Goal: Information Seeking & Learning: Learn about a topic

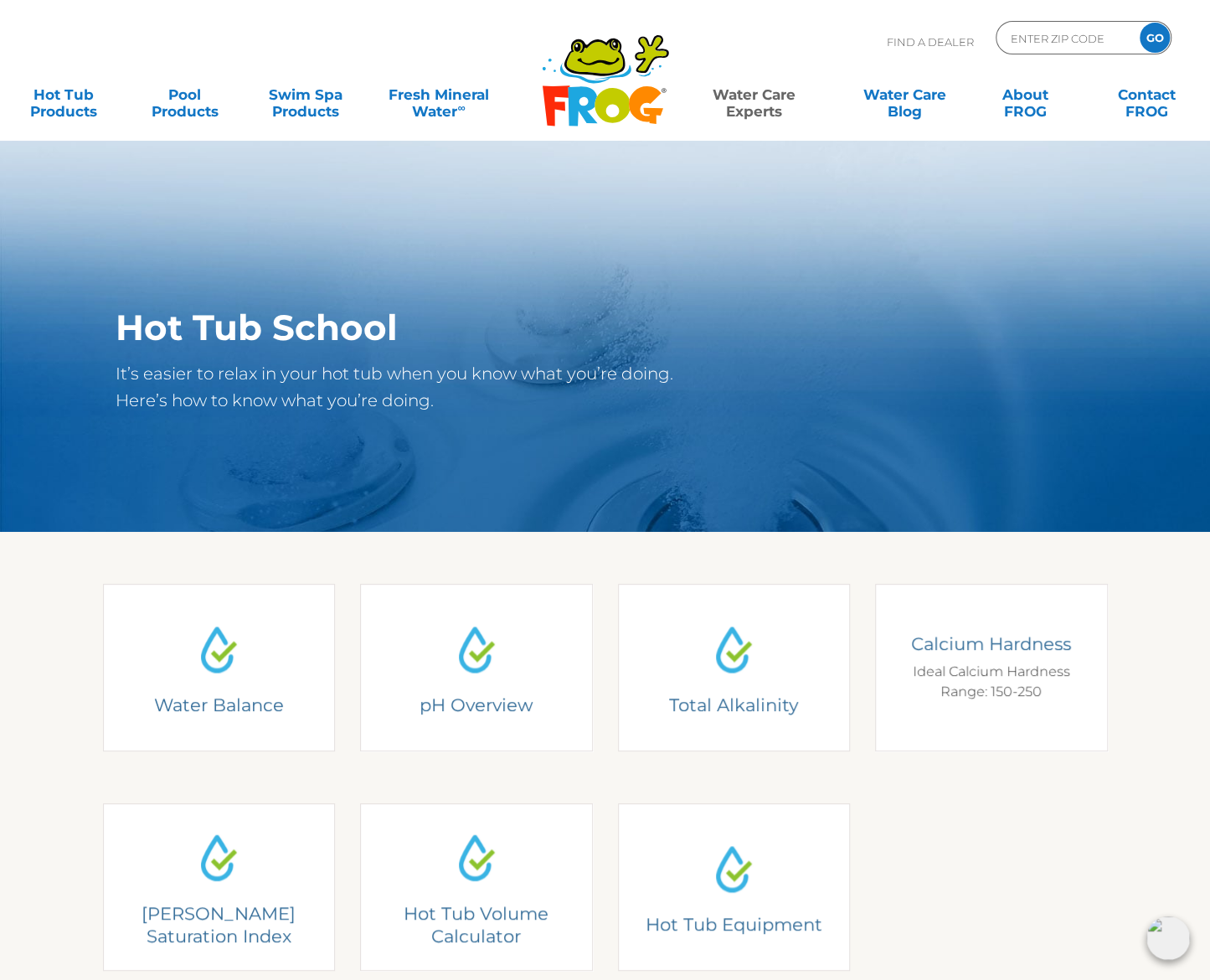
click at [1015, 695] on div "Calcium Hardness Ideal Calcium Hardness Range: 150-250" at bounding box center [992, 668] width 208 height 70
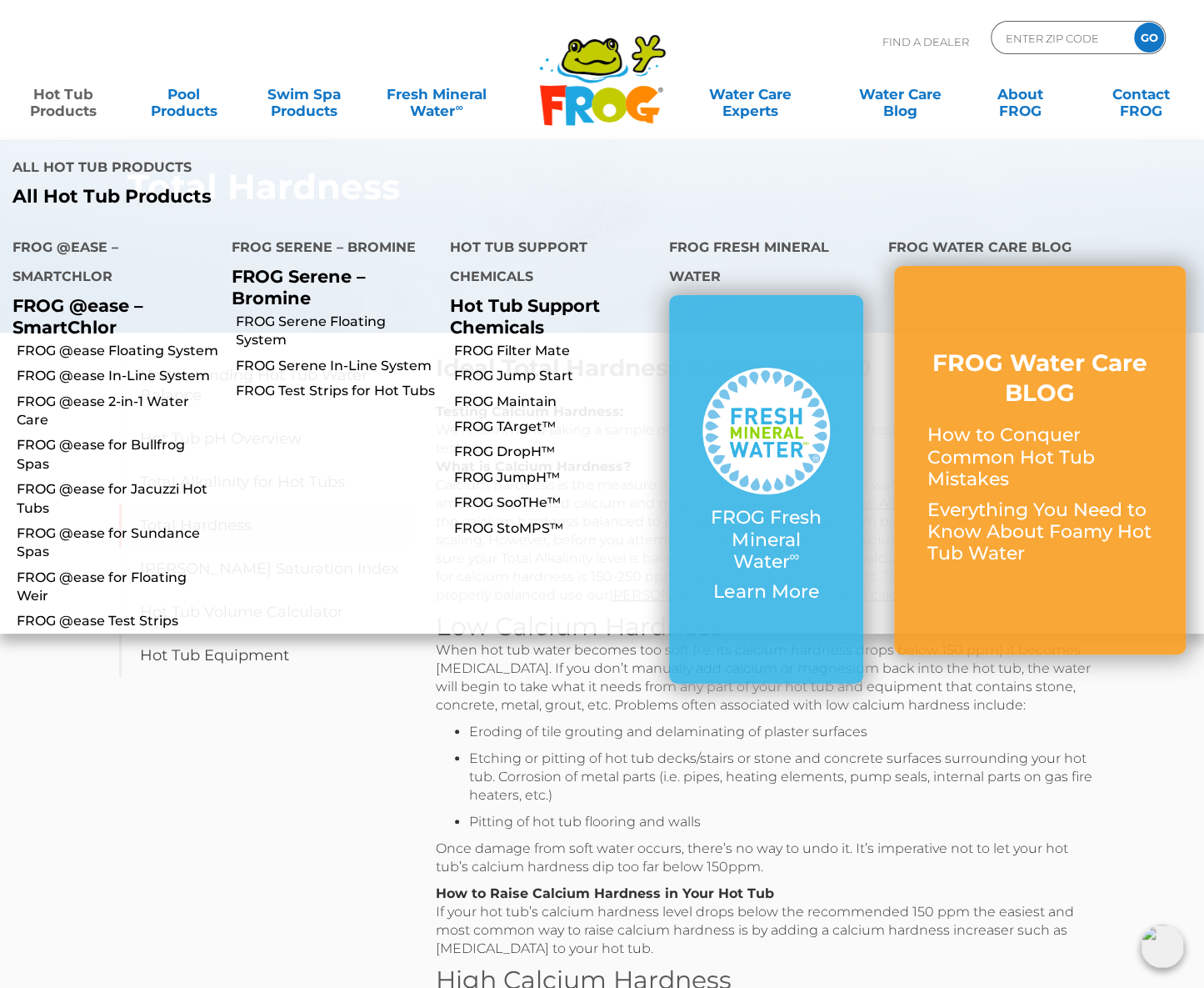
click at [47, 110] on link "Hot Tub Products" at bounding box center [63, 94] width 94 height 33
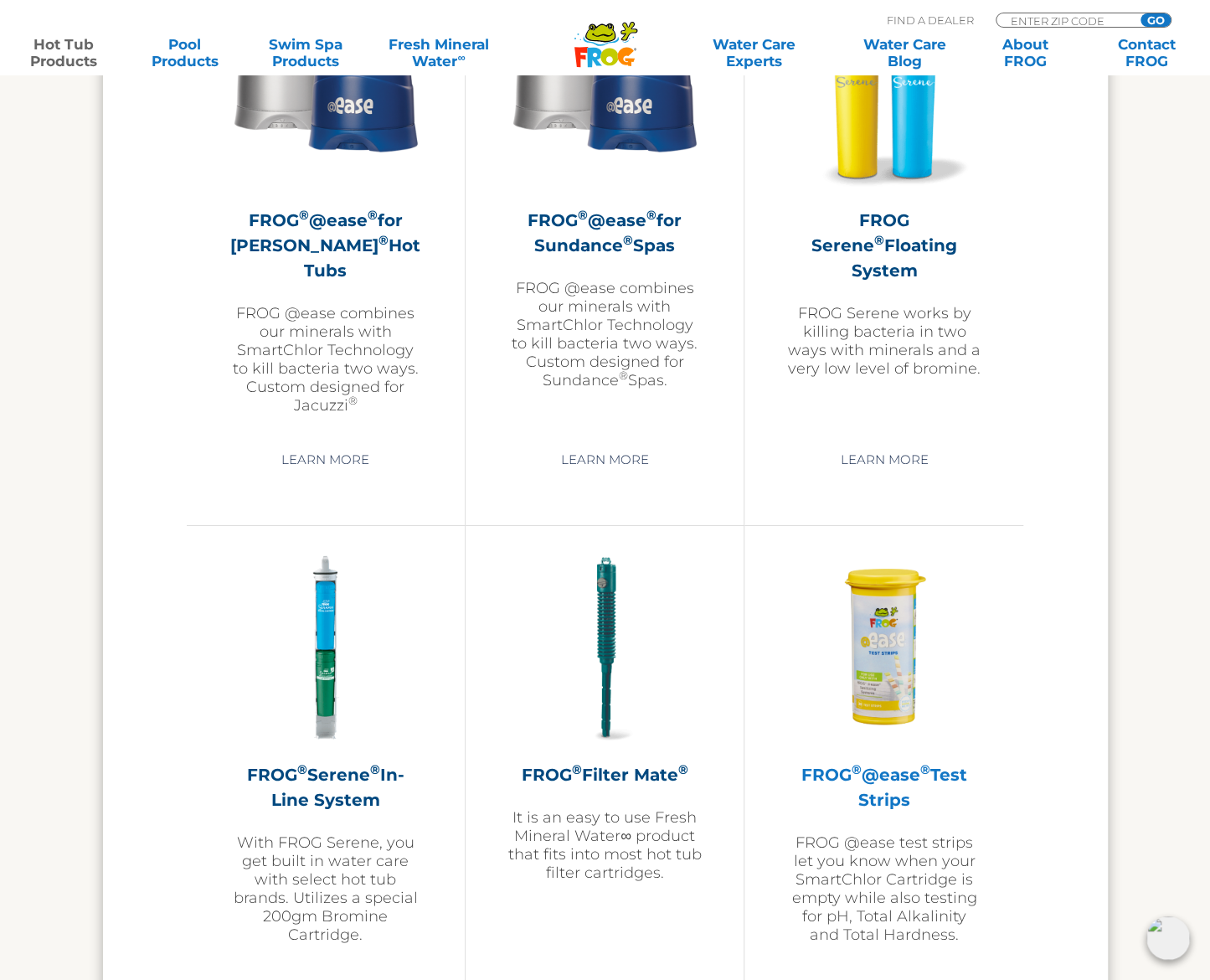
scroll to position [2848, 0]
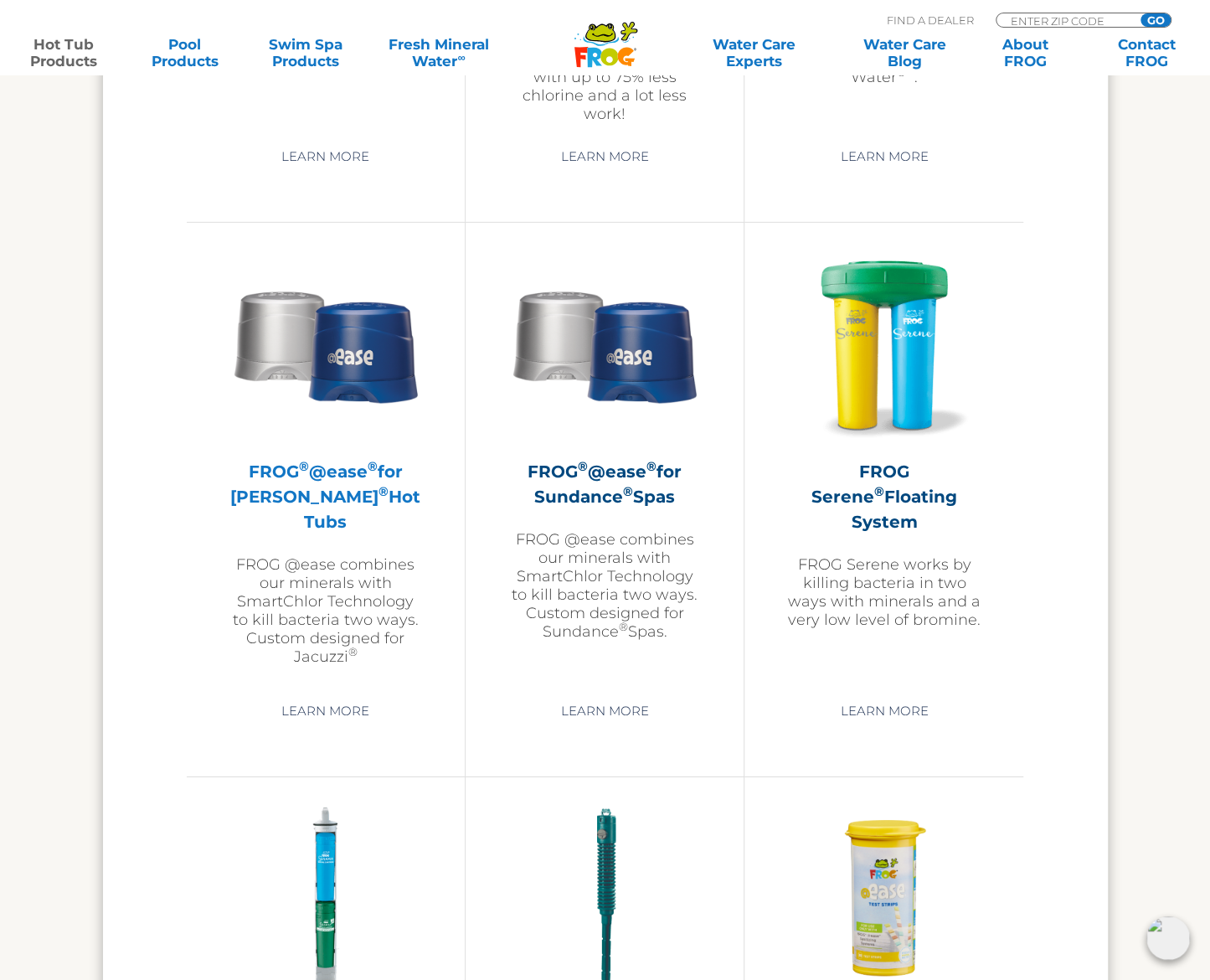
click at [335, 487] on h2 "FROG ® @ease ® for Jacuzzi ® Hot Tubs" at bounding box center [326, 497] width 194 height 75
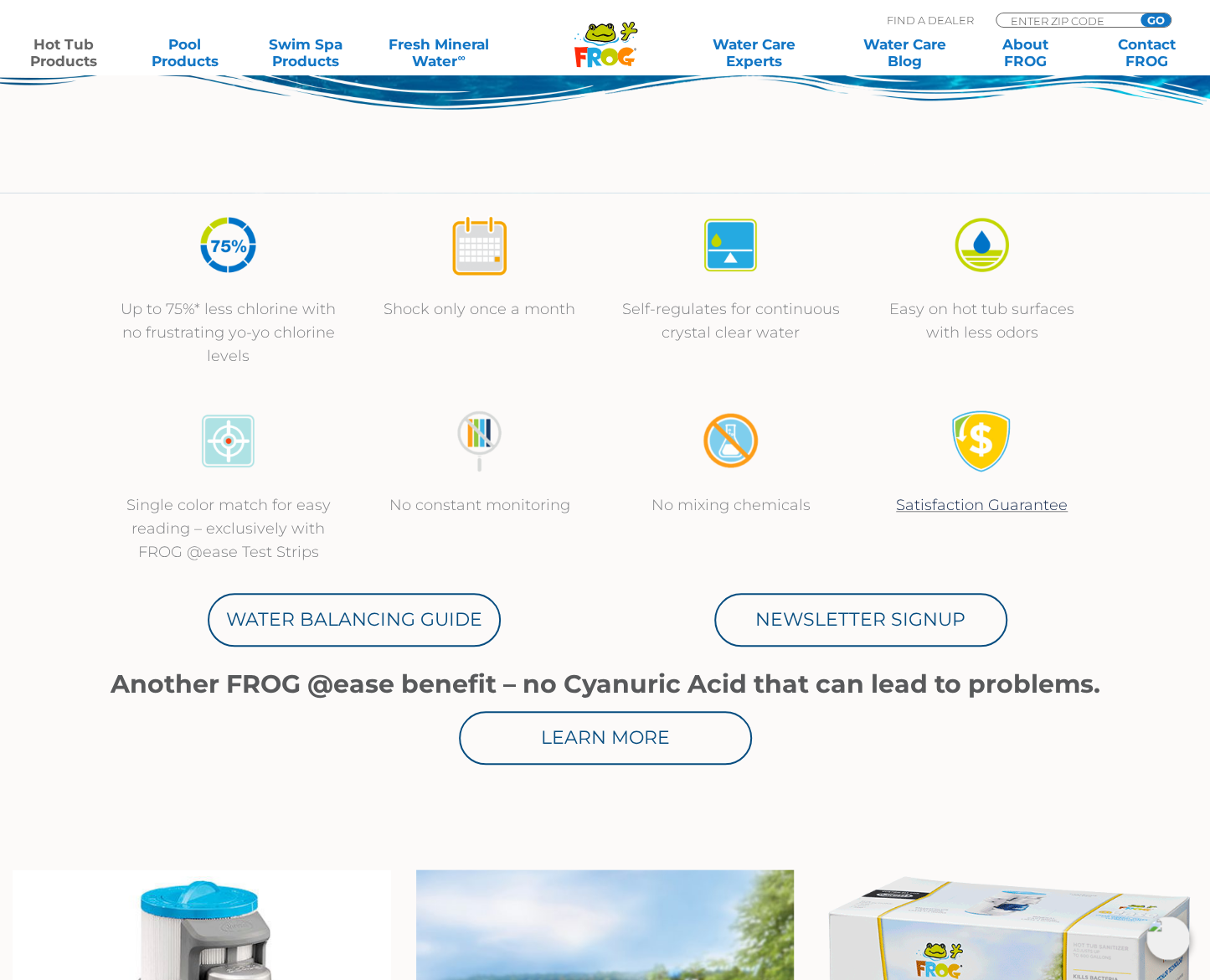
scroll to position [670, 0]
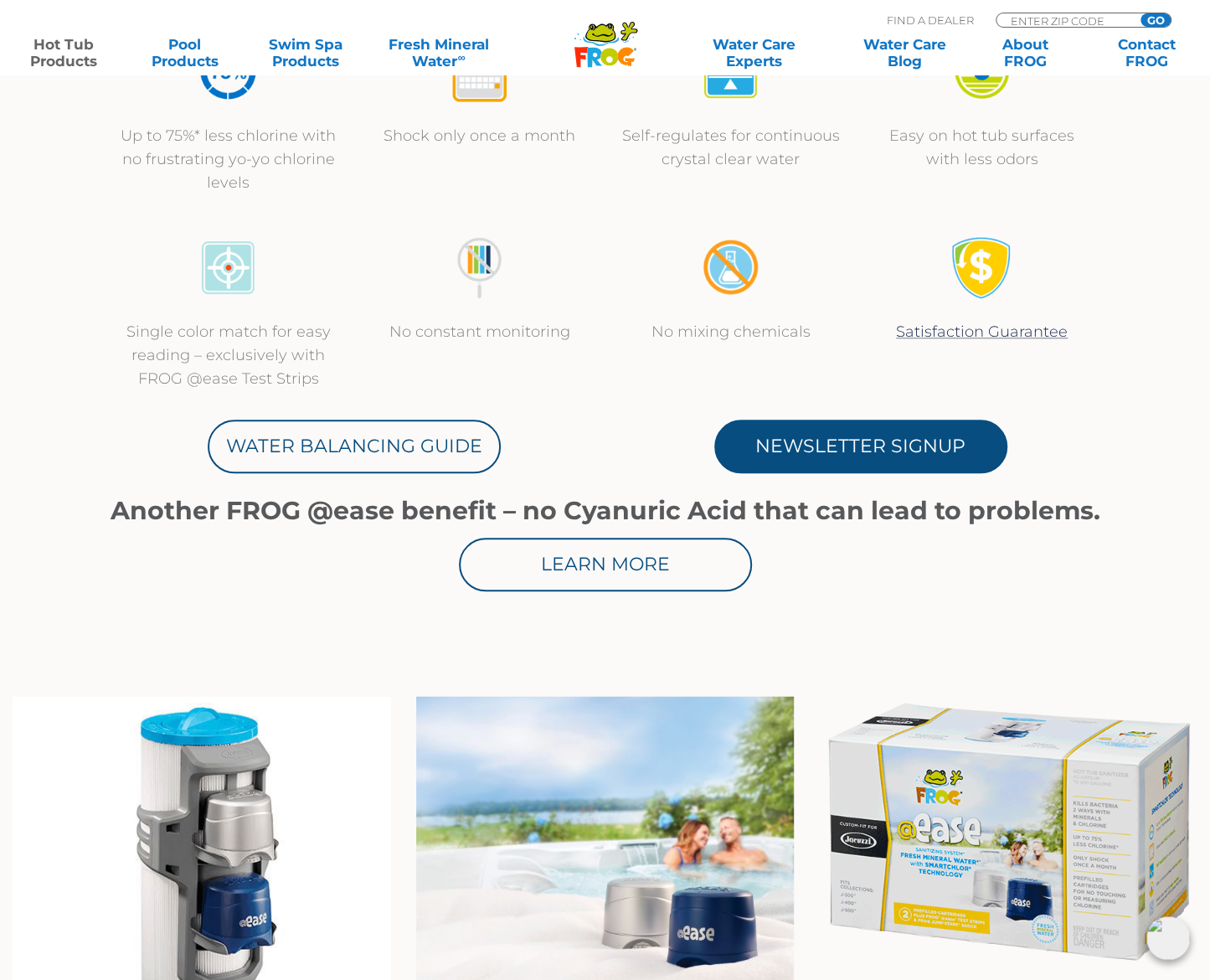
click at [875, 439] on link "Newsletter Signup" at bounding box center [861, 447] width 294 height 54
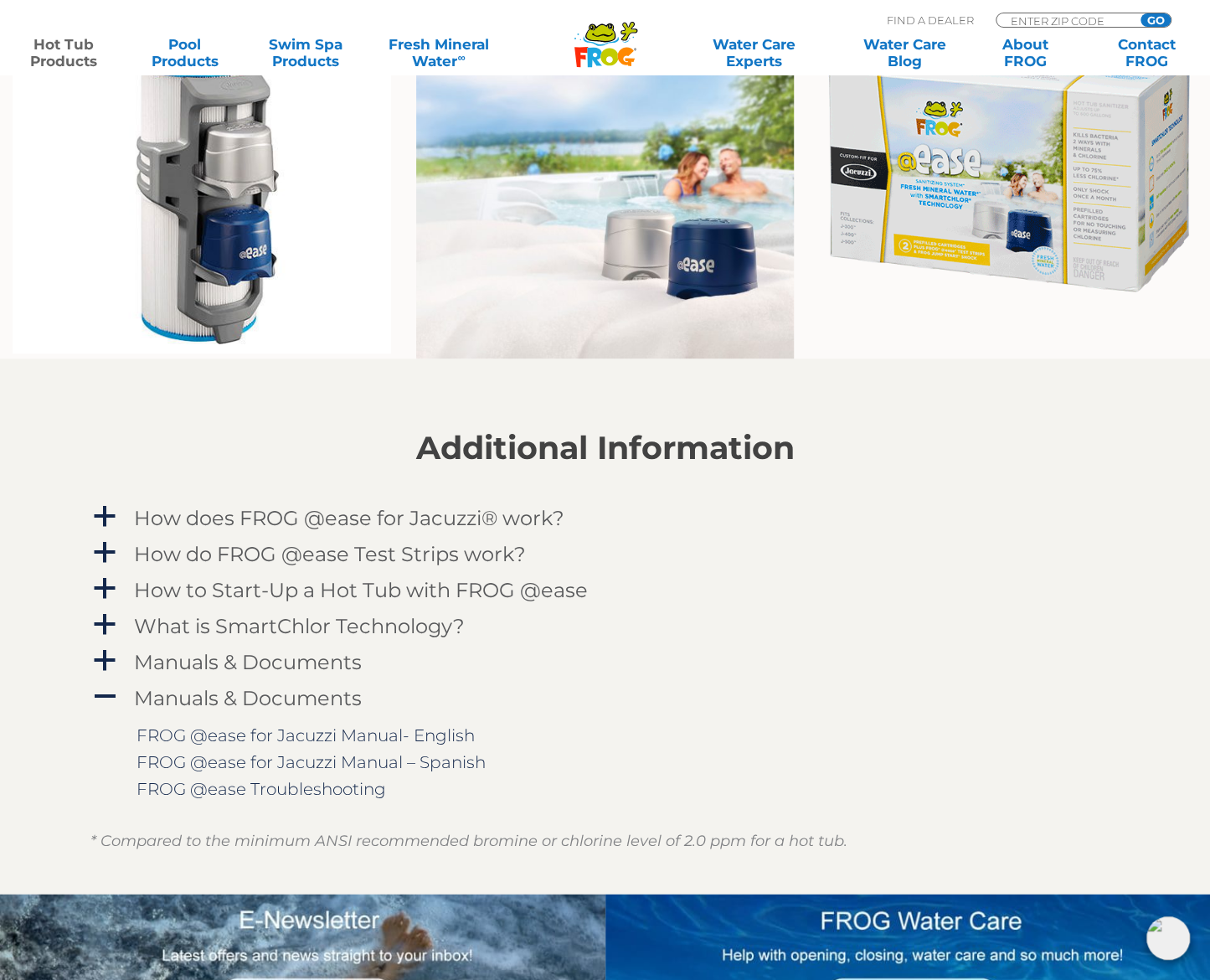
scroll to position [1424, 0]
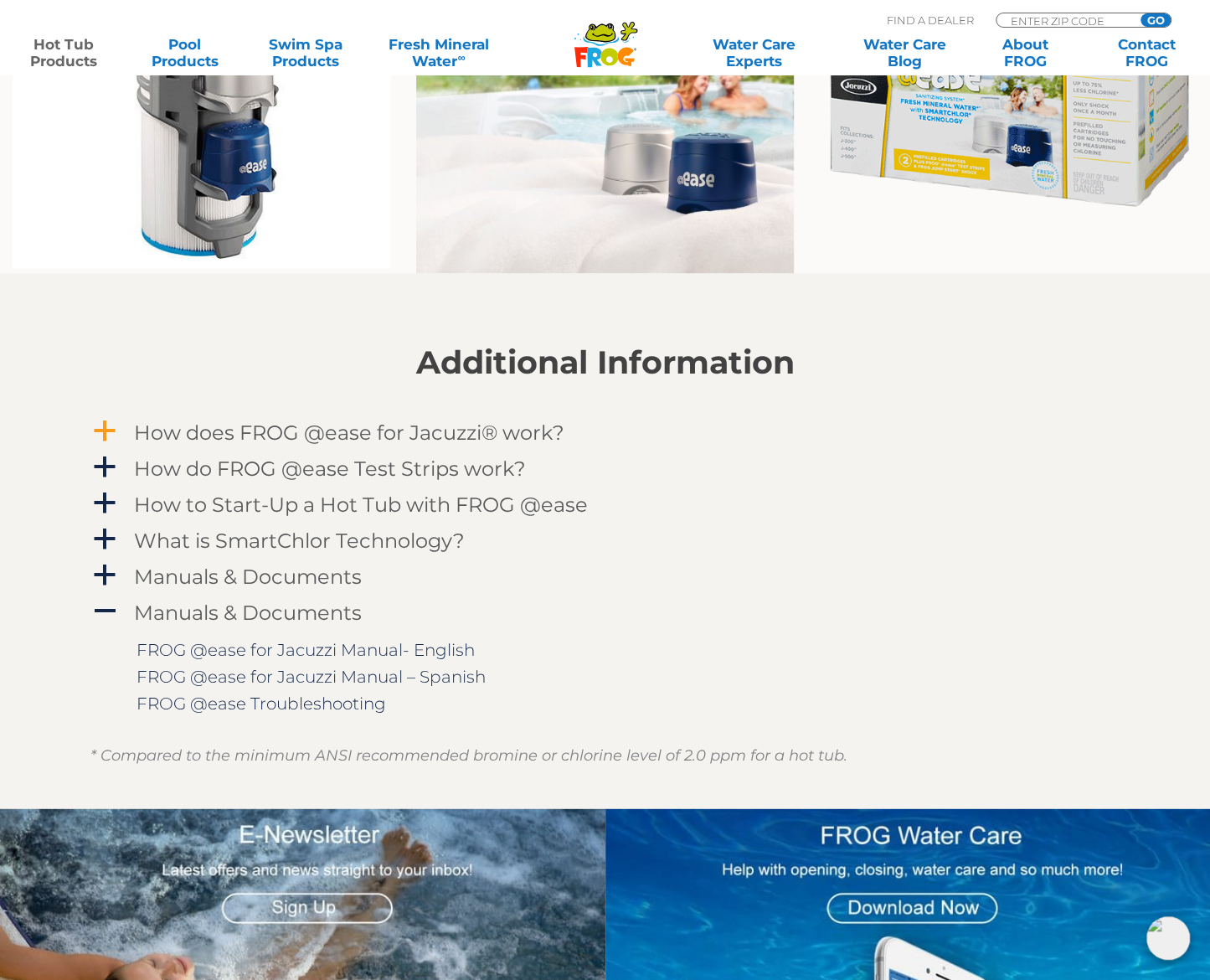
click at [106, 425] on span "a" at bounding box center [105, 430] width 25 height 25
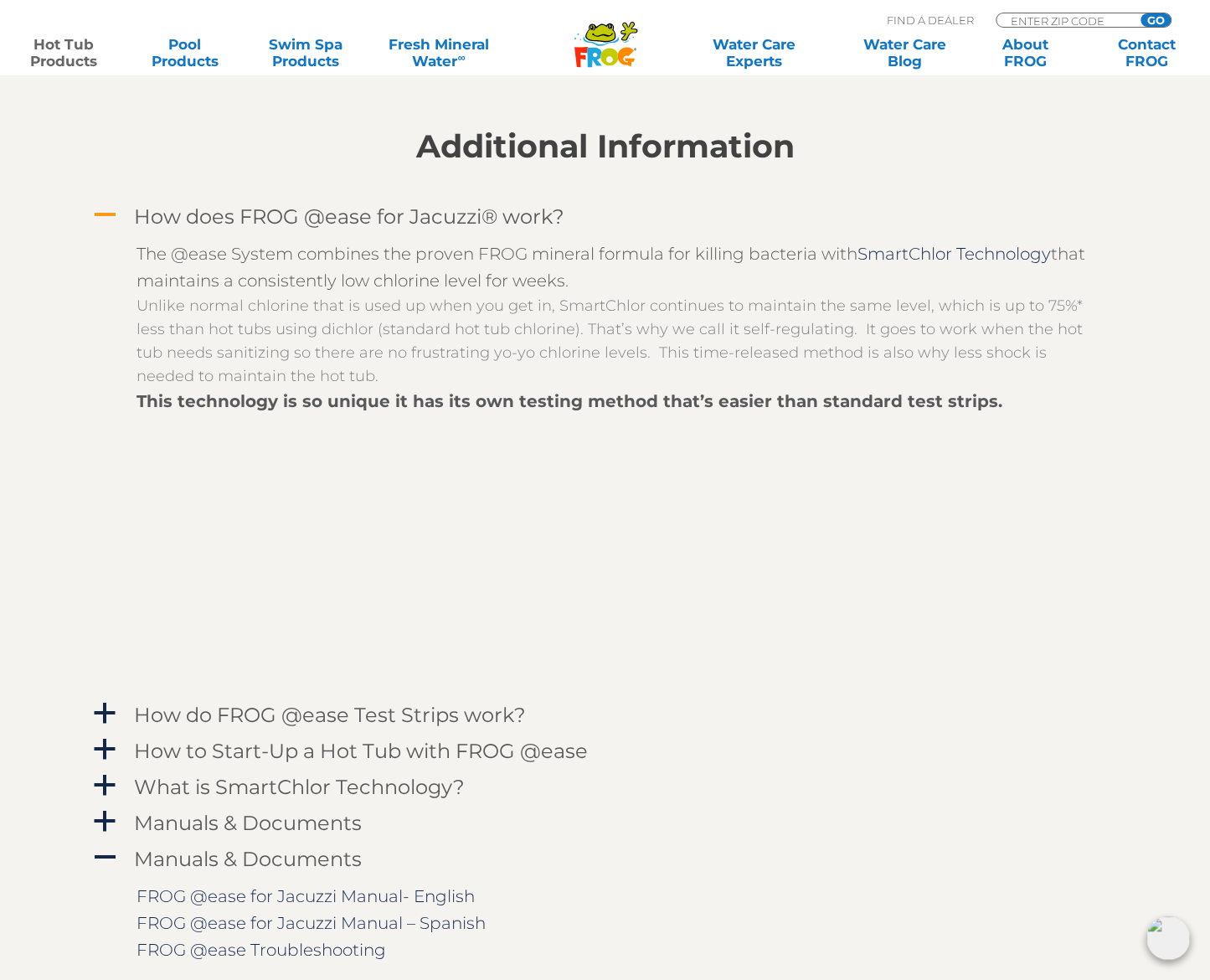
scroll to position [1843, 0]
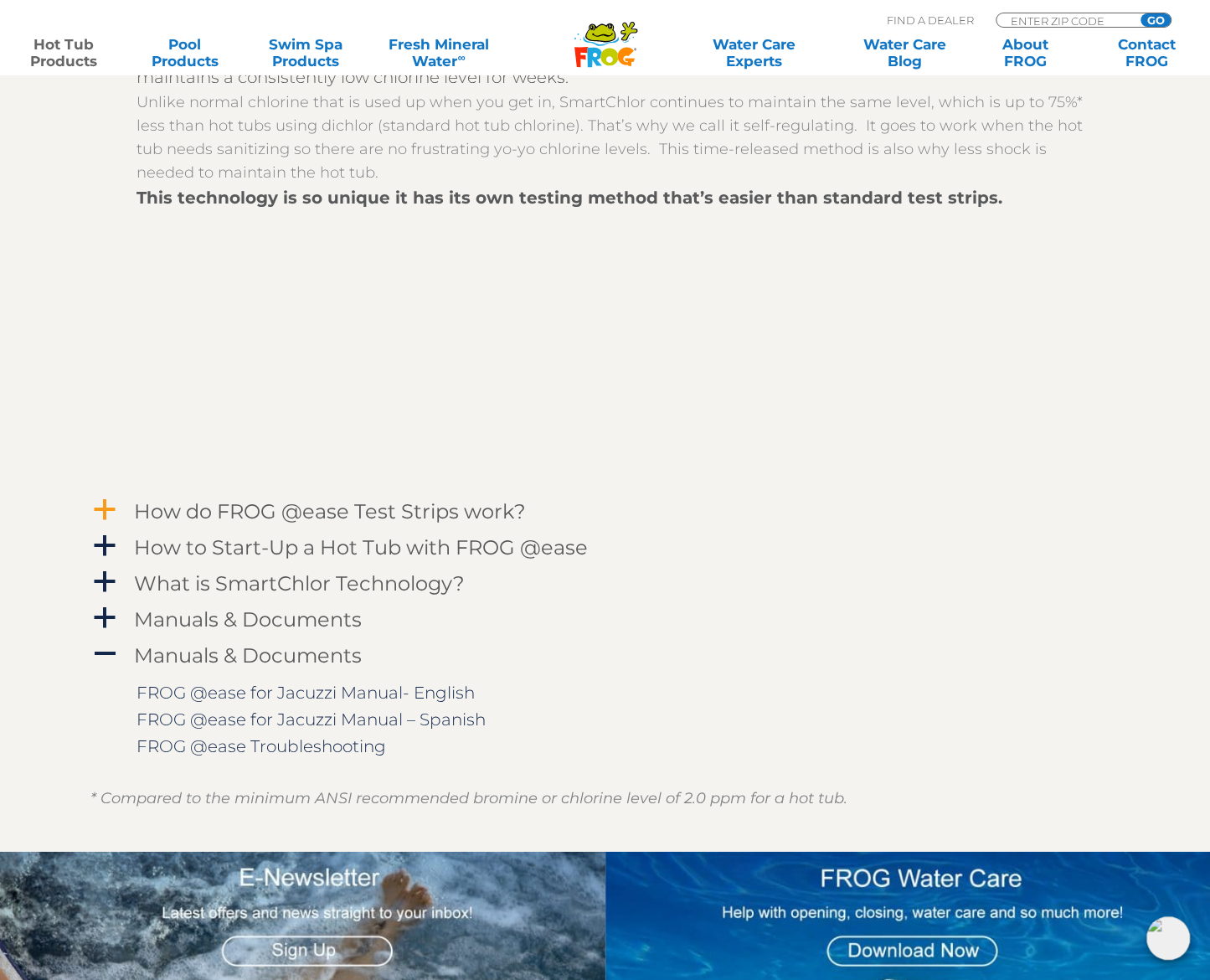
click at [98, 508] on span "a" at bounding box center [105, 510] width 25 height 25
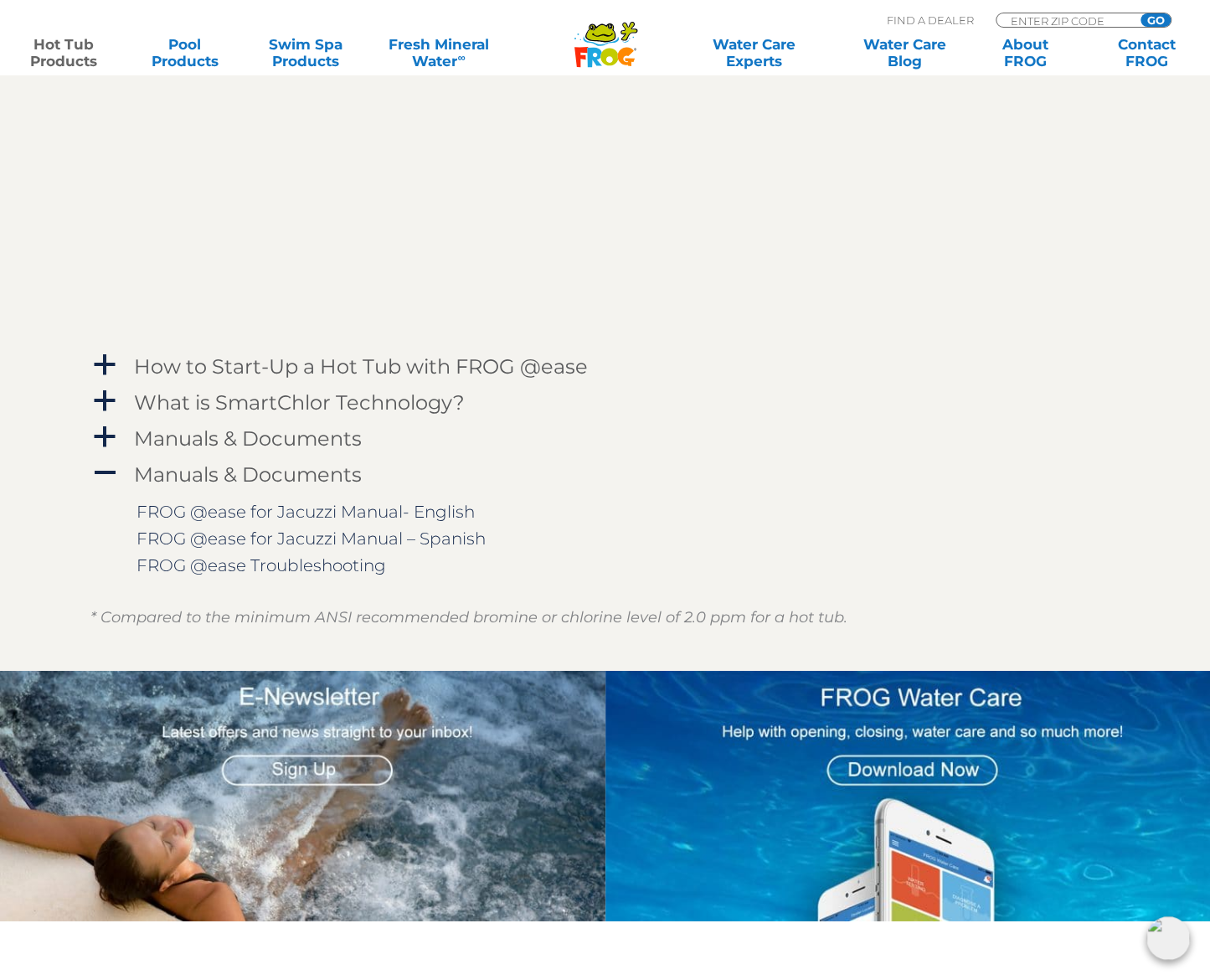
scroll to position [2513, 0]
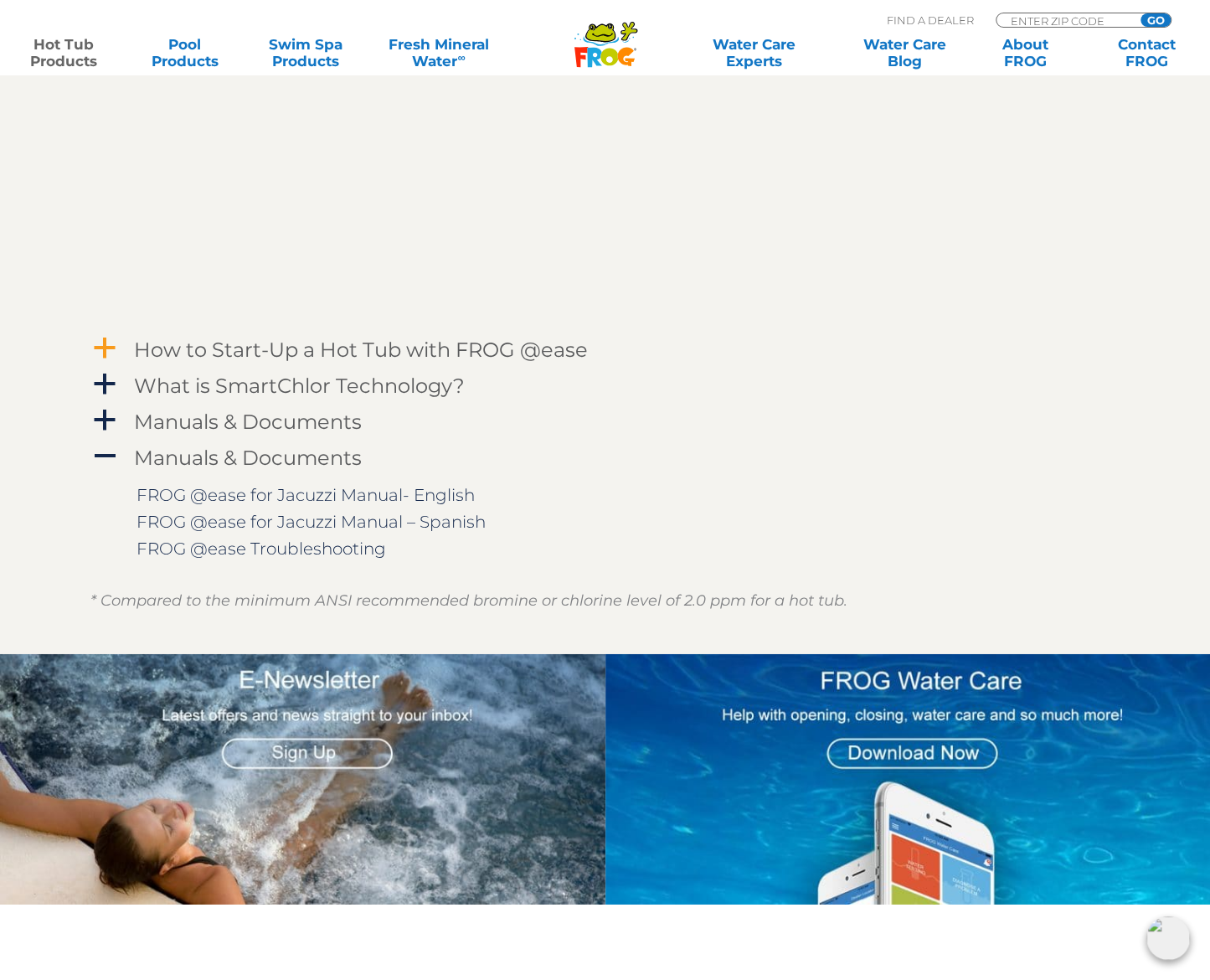
click at [106, 347] on span "a" at bounding box center [105, 348] width 25 height 25
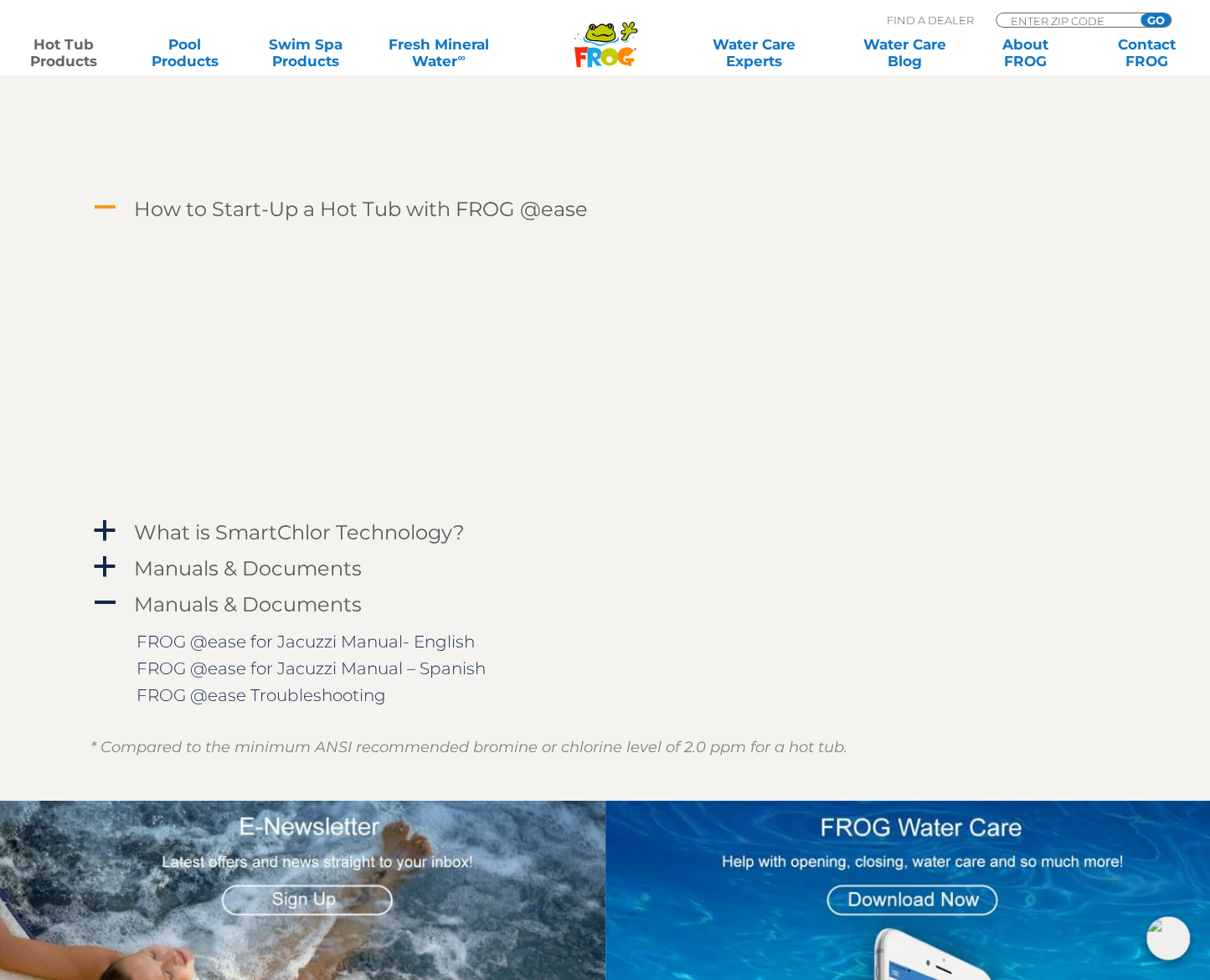
scroll to position [2848, 0]
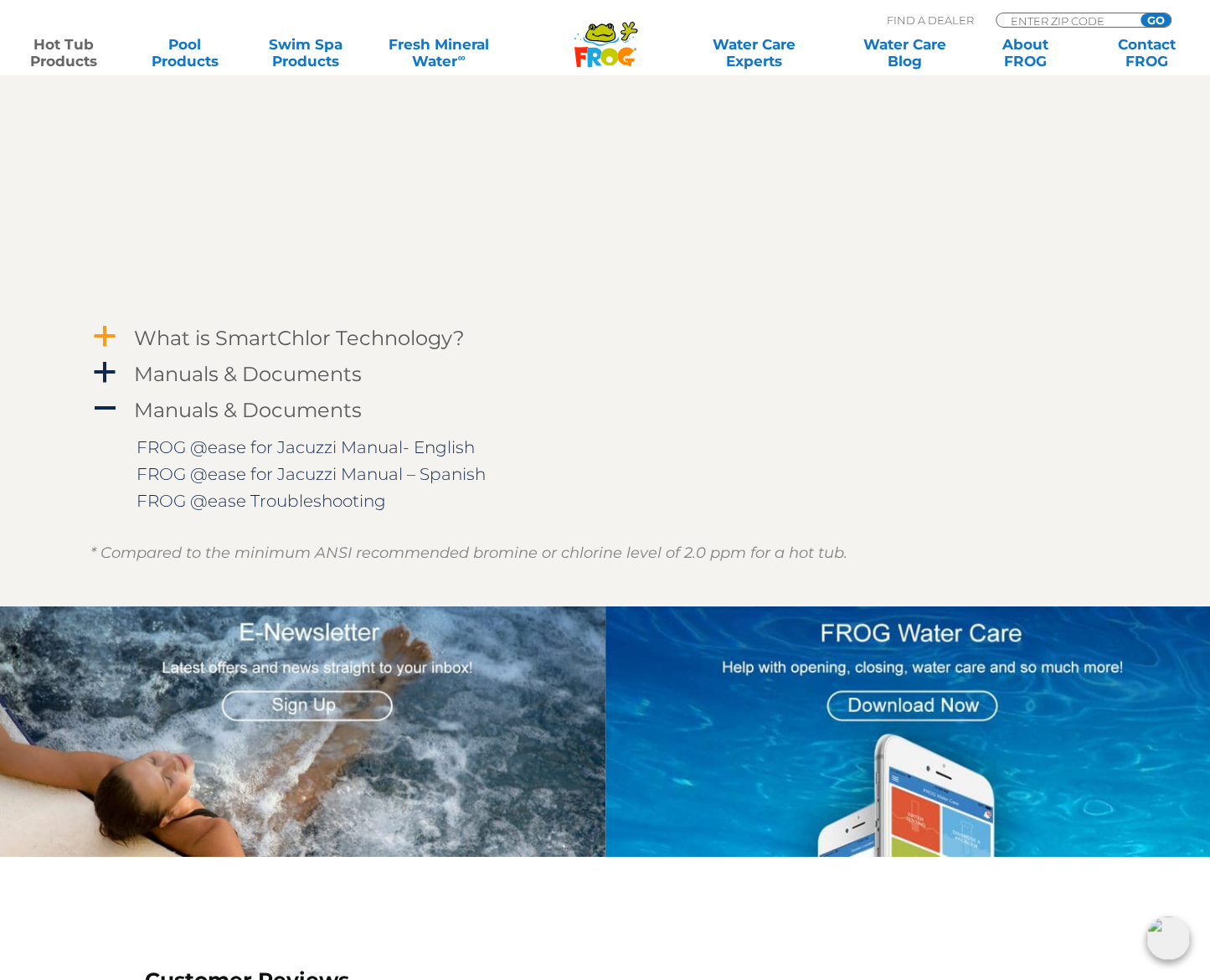
click at [107, 340] on span "a" at bounding box center [105, 337] width 25 height 25
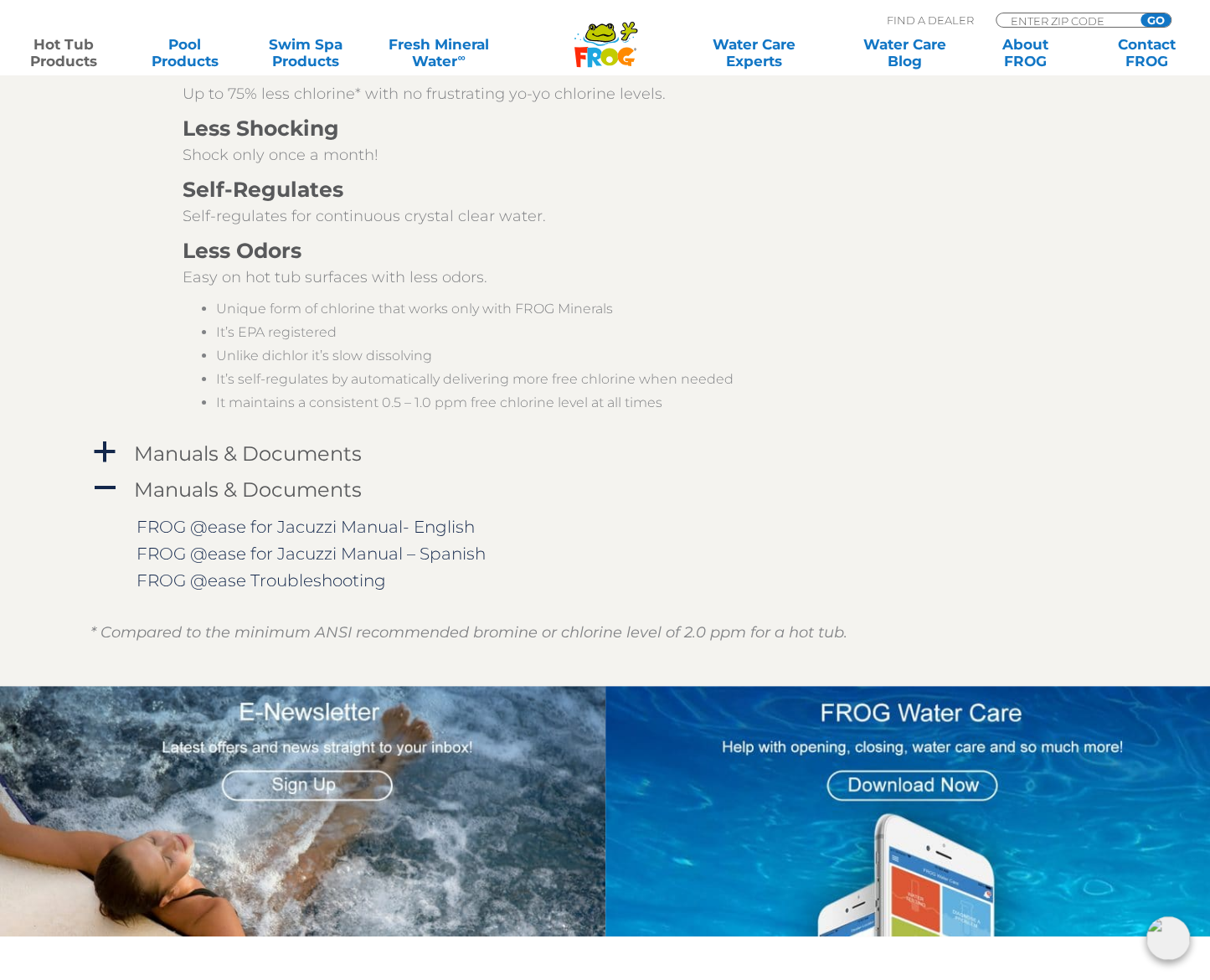
scroll to position [3518, 0]
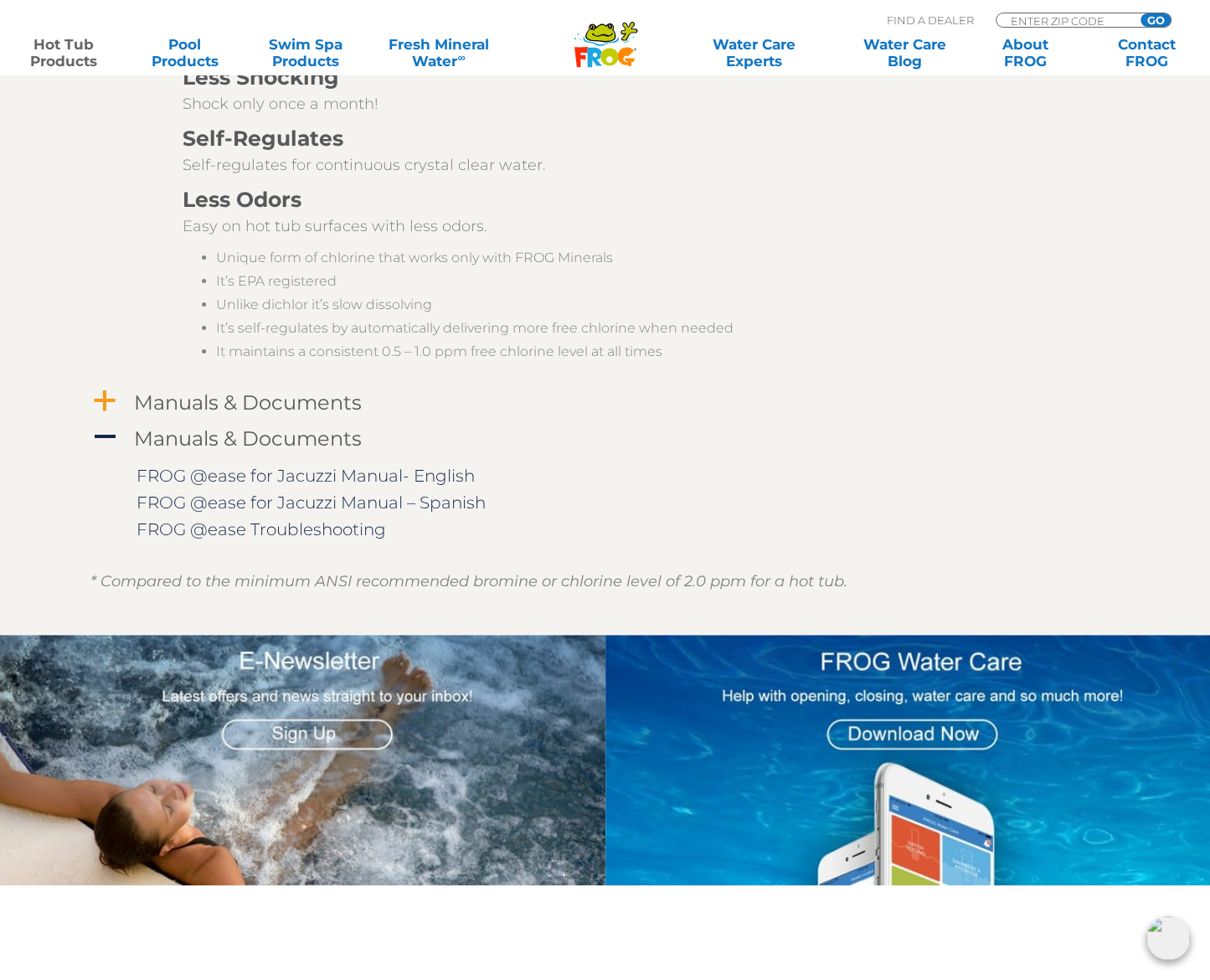
click at [109, 401] on span "a" at bounding box center [105, 401] width 25 height 25
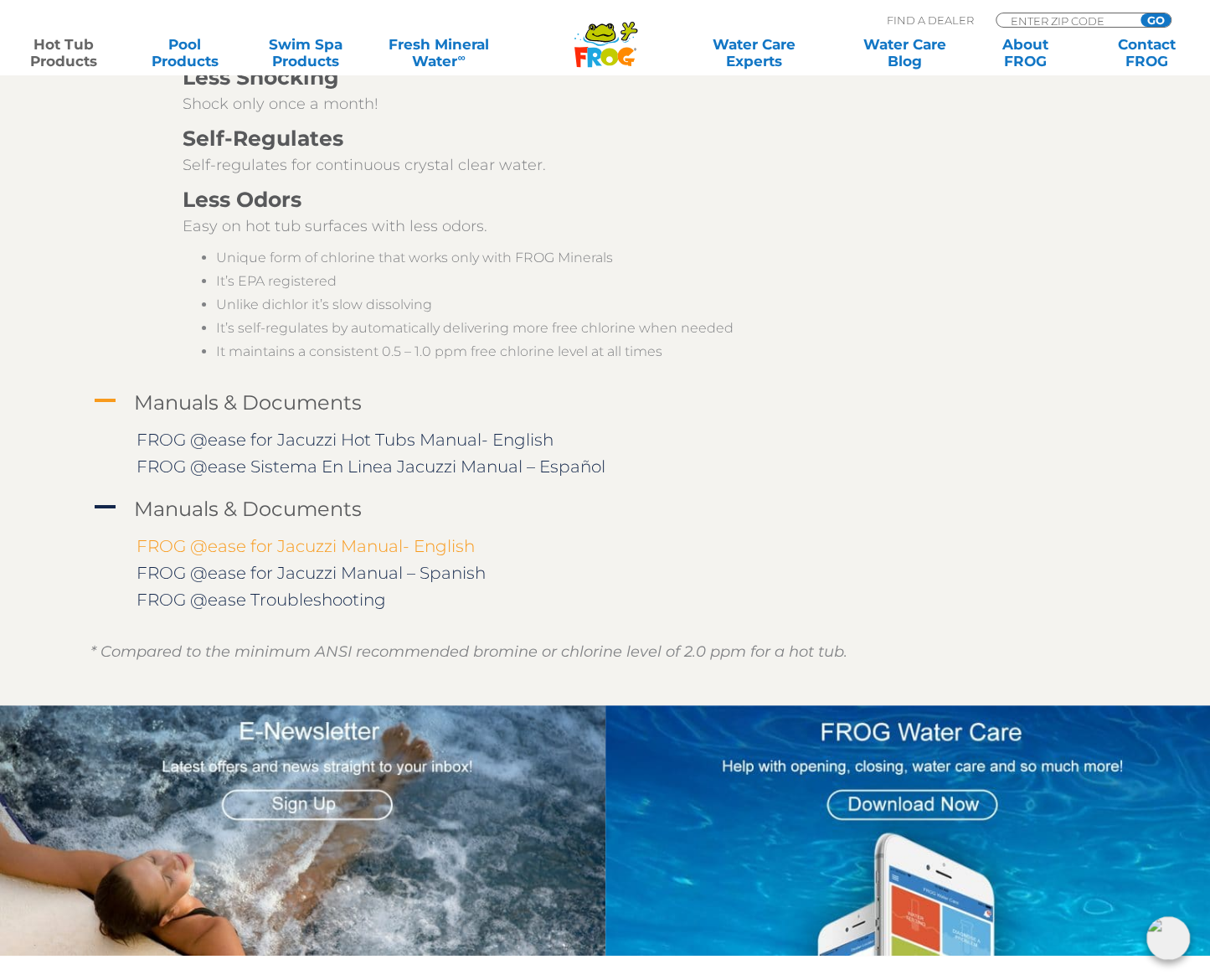
click at [231, 549] on link "FROG @ease for Jacuzzi Manual- English" at bounding box center [306, 546] width 338 height 20
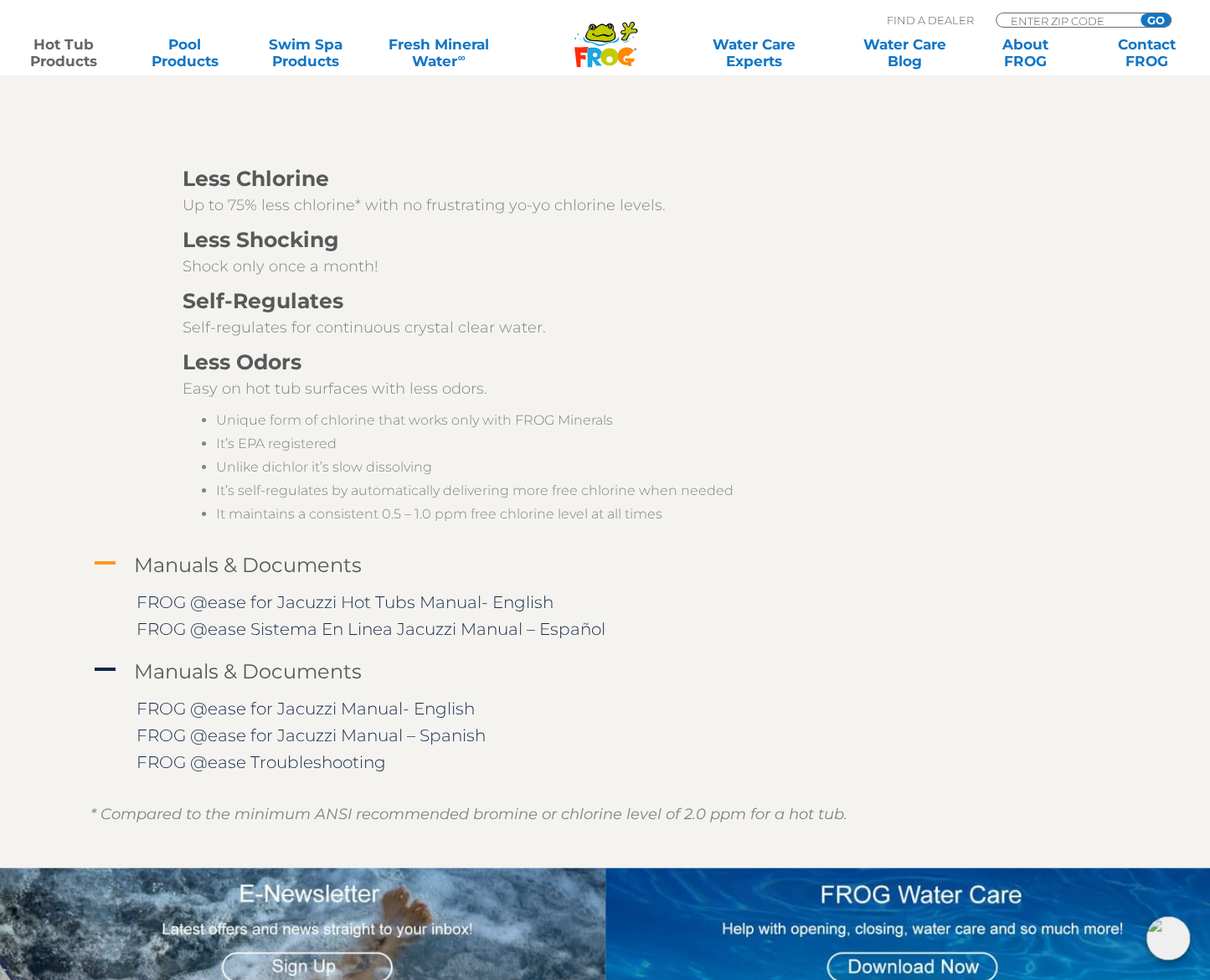
scroll to position [3267, 0]
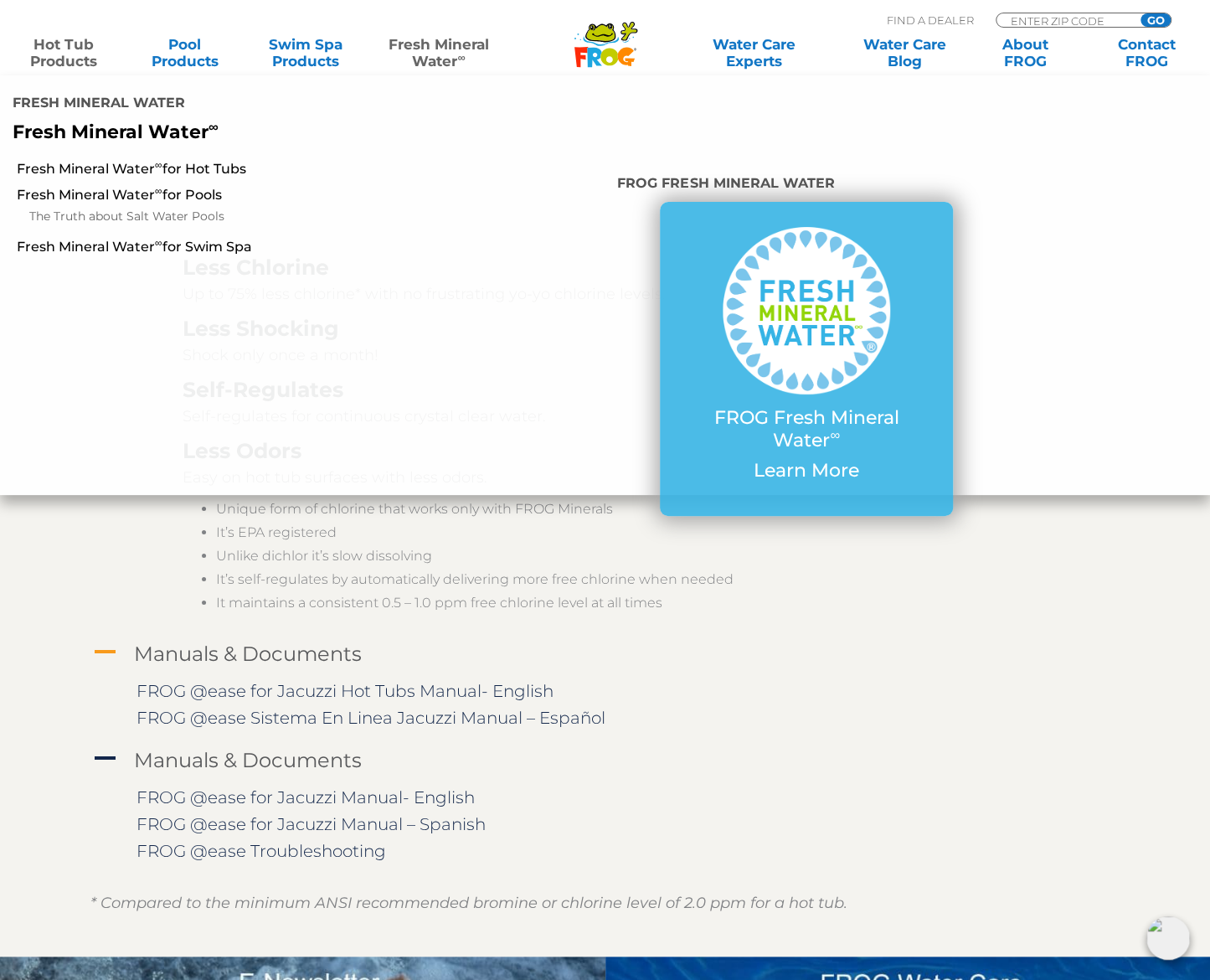
click at [441, 47] on link "Fresh Mineral Water ∞" at bounding box center [439, 52] width 118 height 33
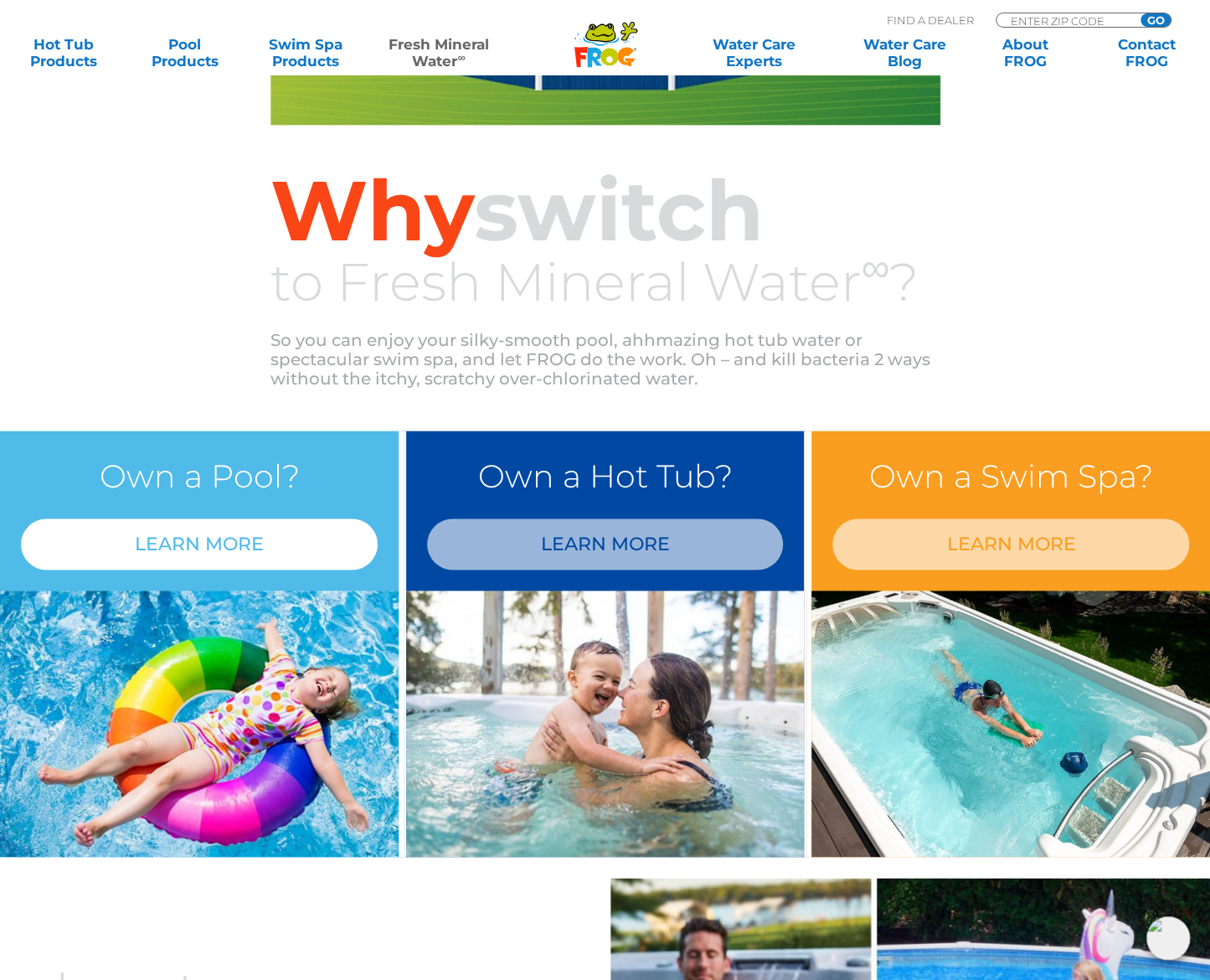
click at [164, 542] on link "LEARN MORE" at bounding box center [199, 543] width 357 height 51
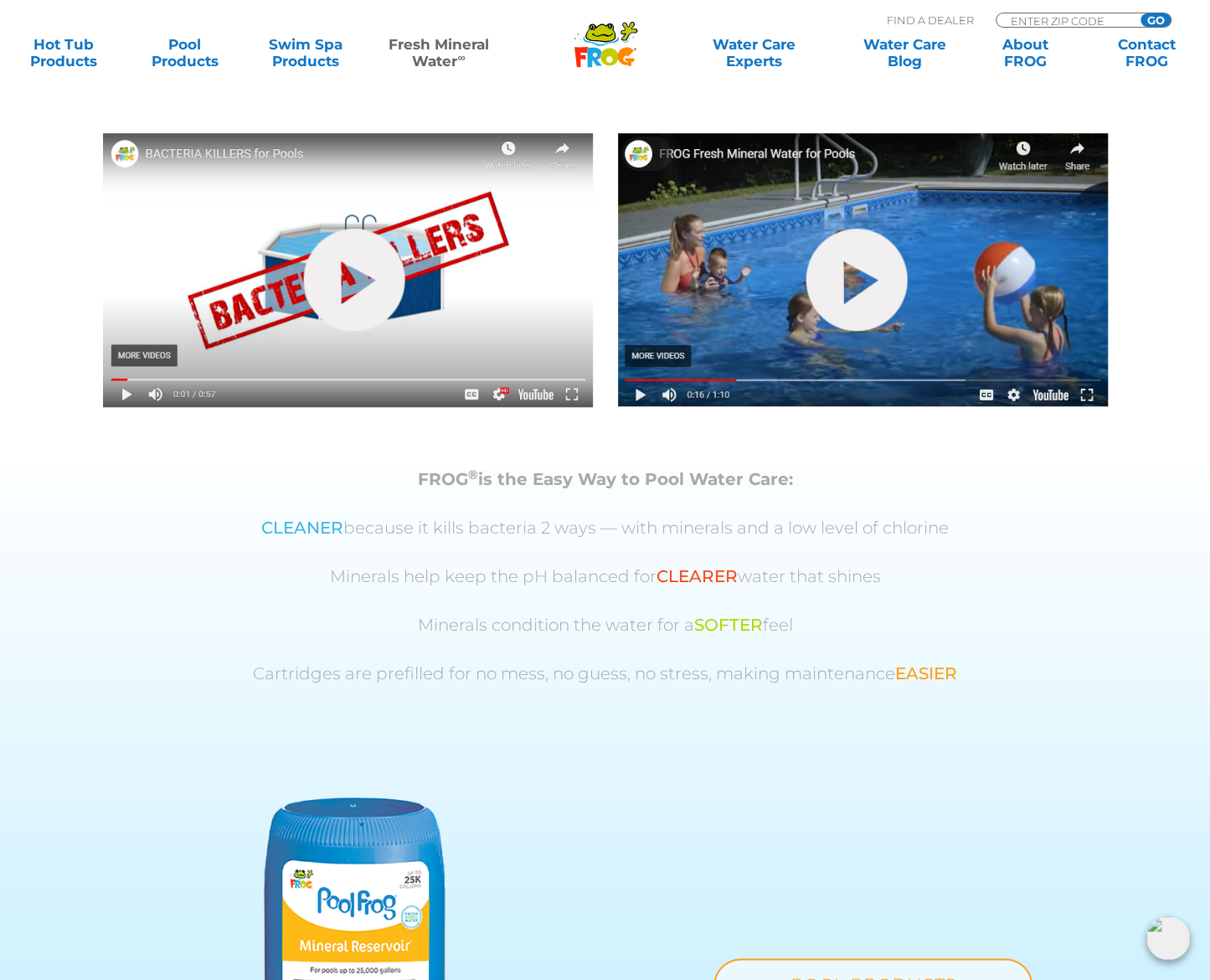
scroll to position [332, 0]
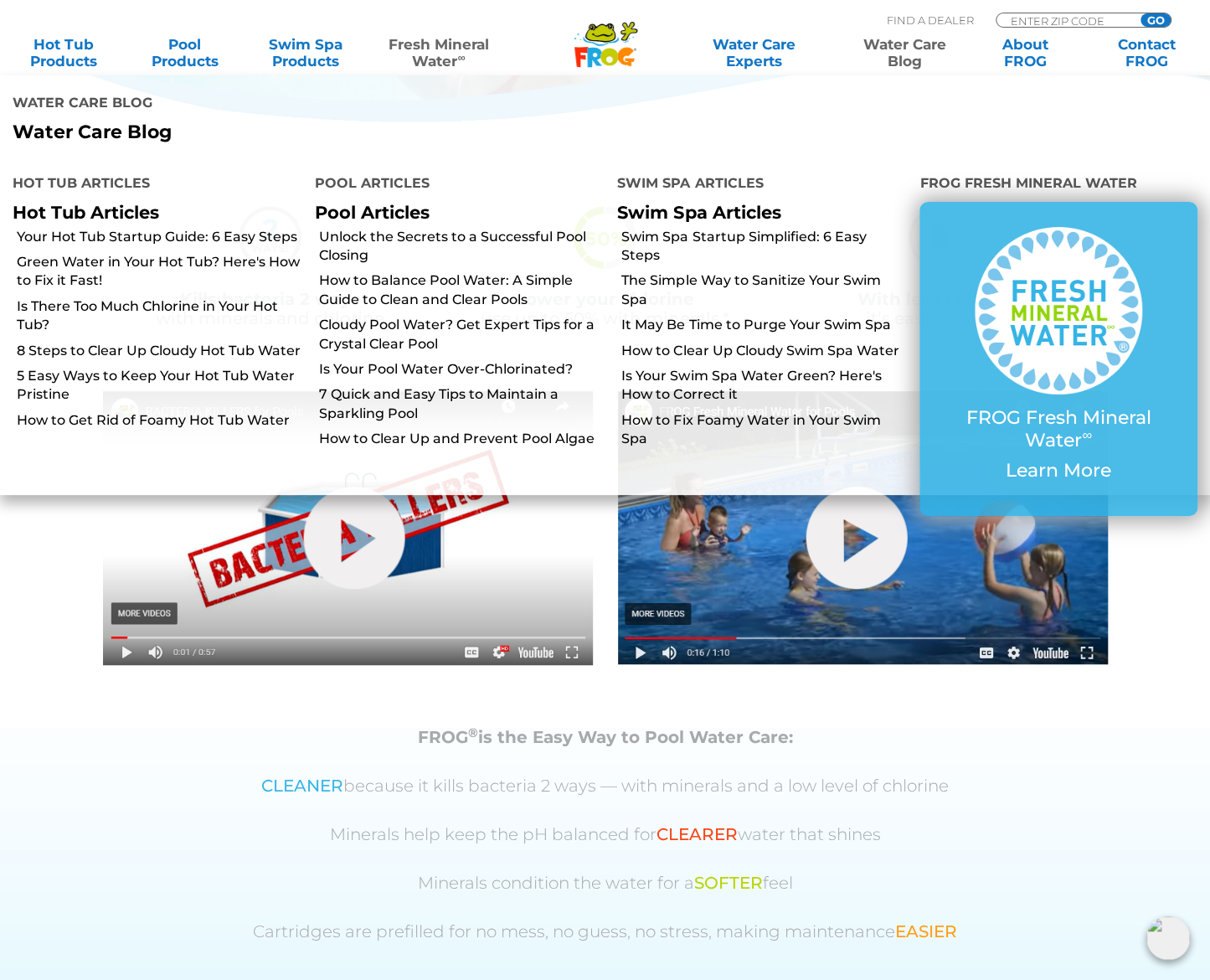
click at [915, 49] on link "Water Care Blog" at bounding box center [904, 52] width 94 height 33
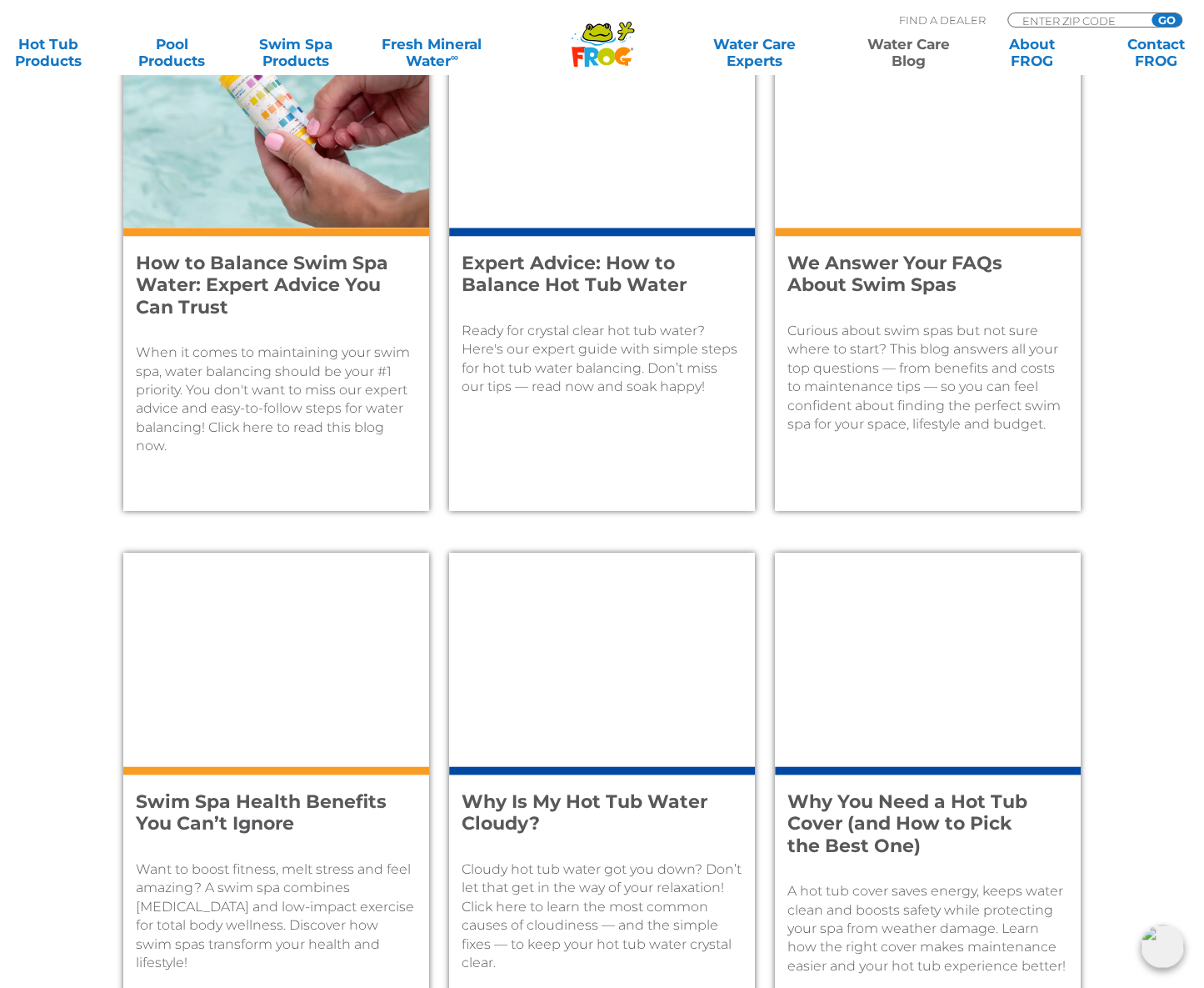
scroll to position [795, 0]
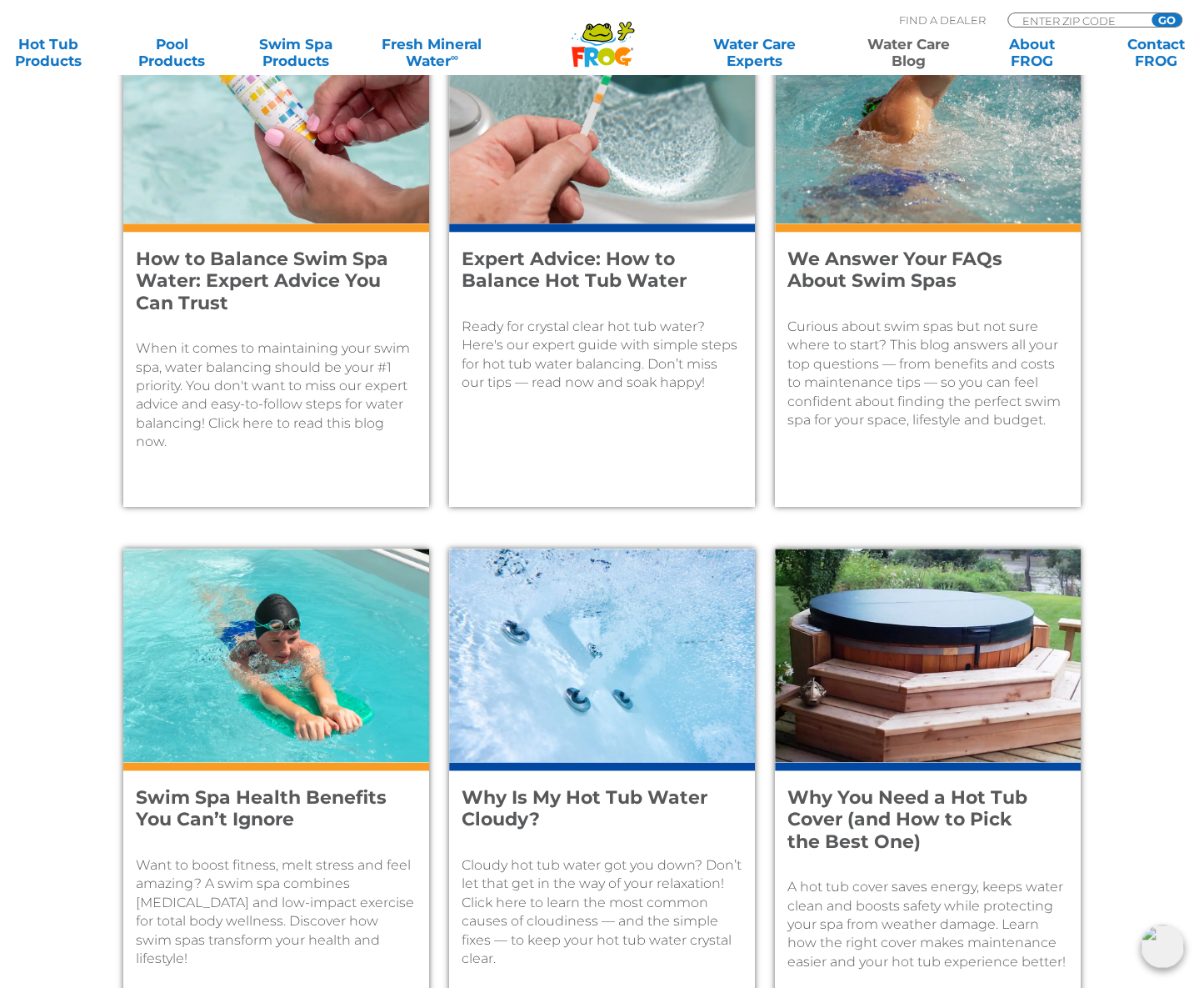
click at [528, 284] on h4 "Expert Advice: How to Balance Hot Tub Water" at bounding box center [591, 271] width 258 height 45
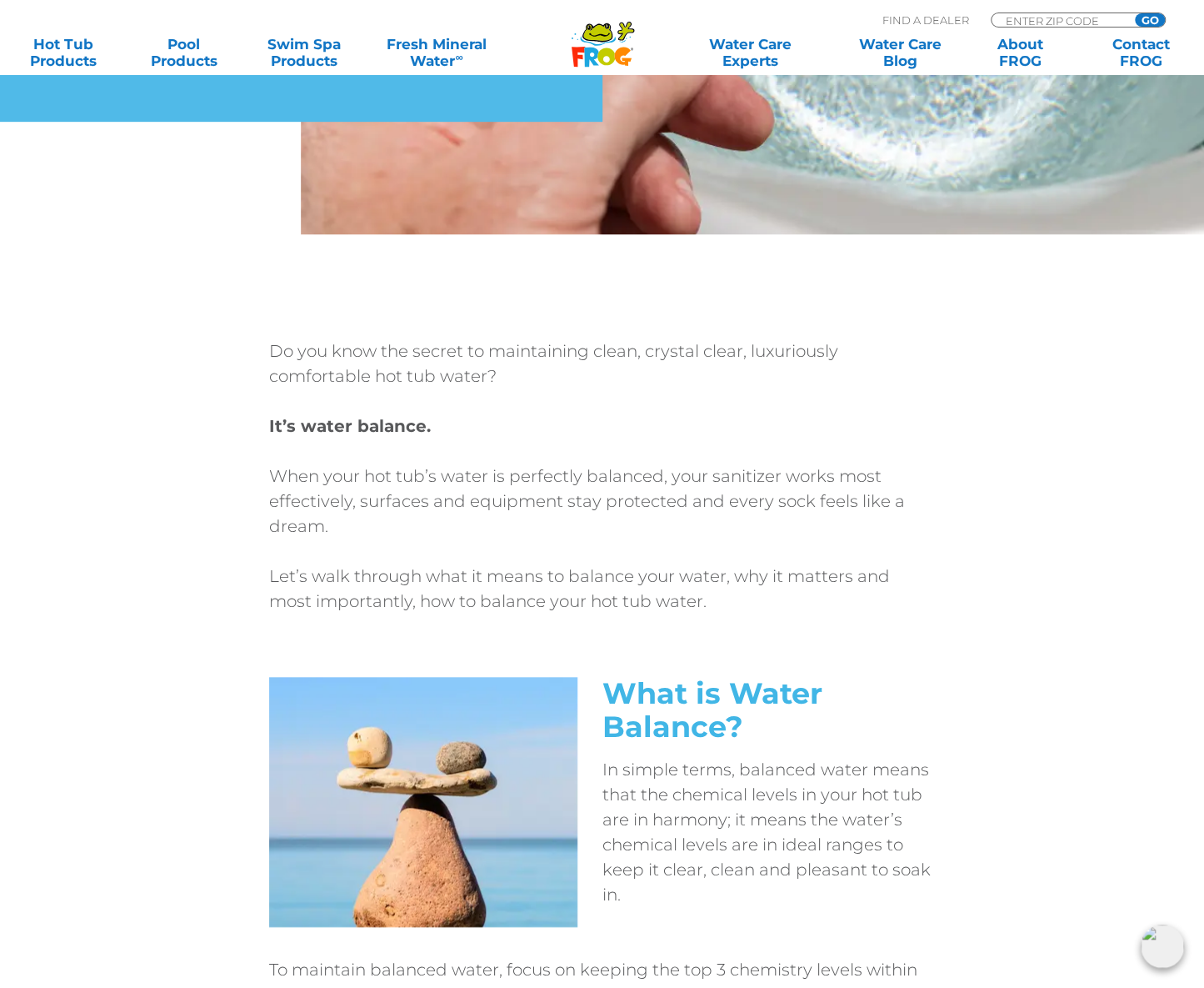
scroll to position [501, 0]
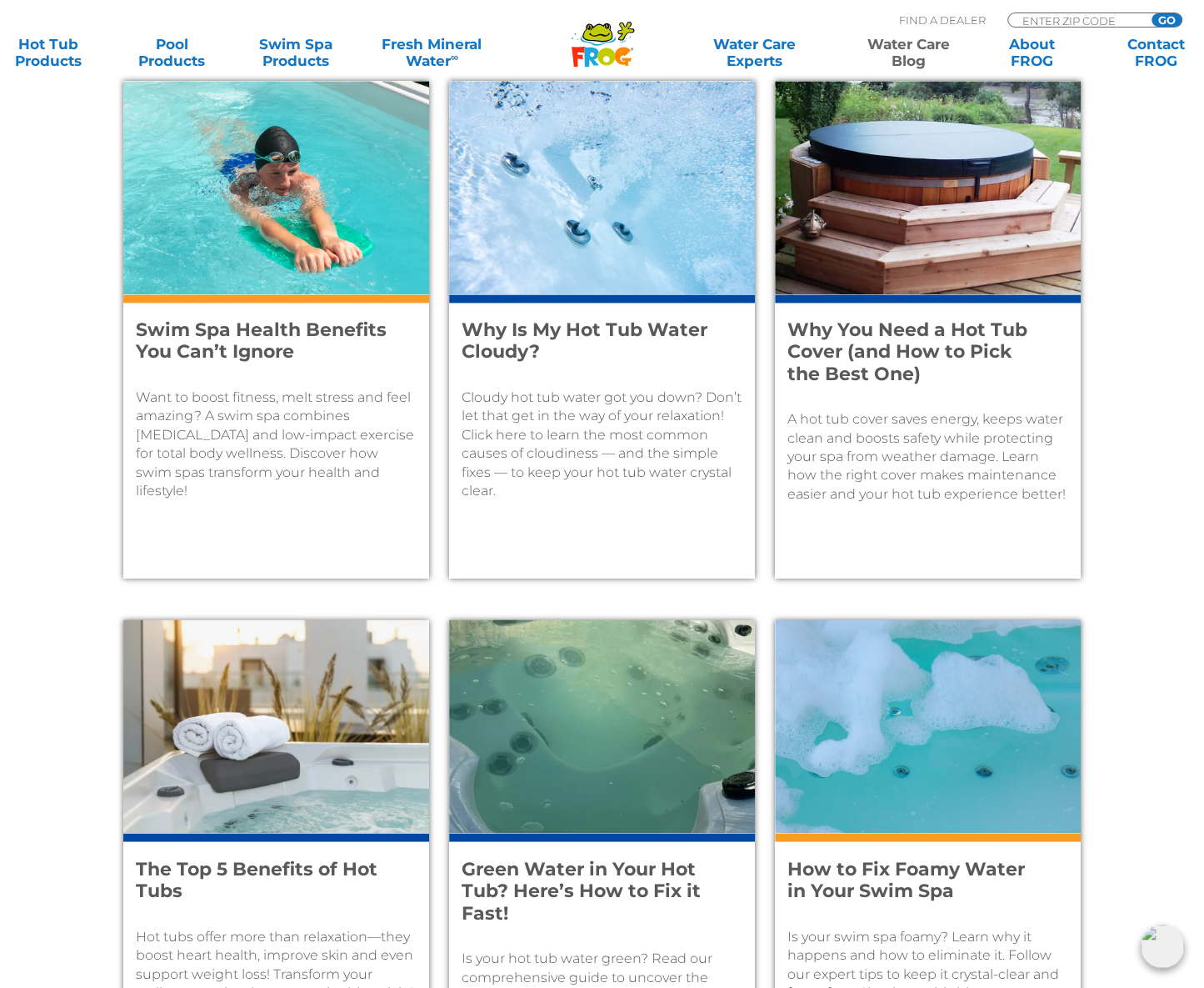
scroll to position [1295, 0]
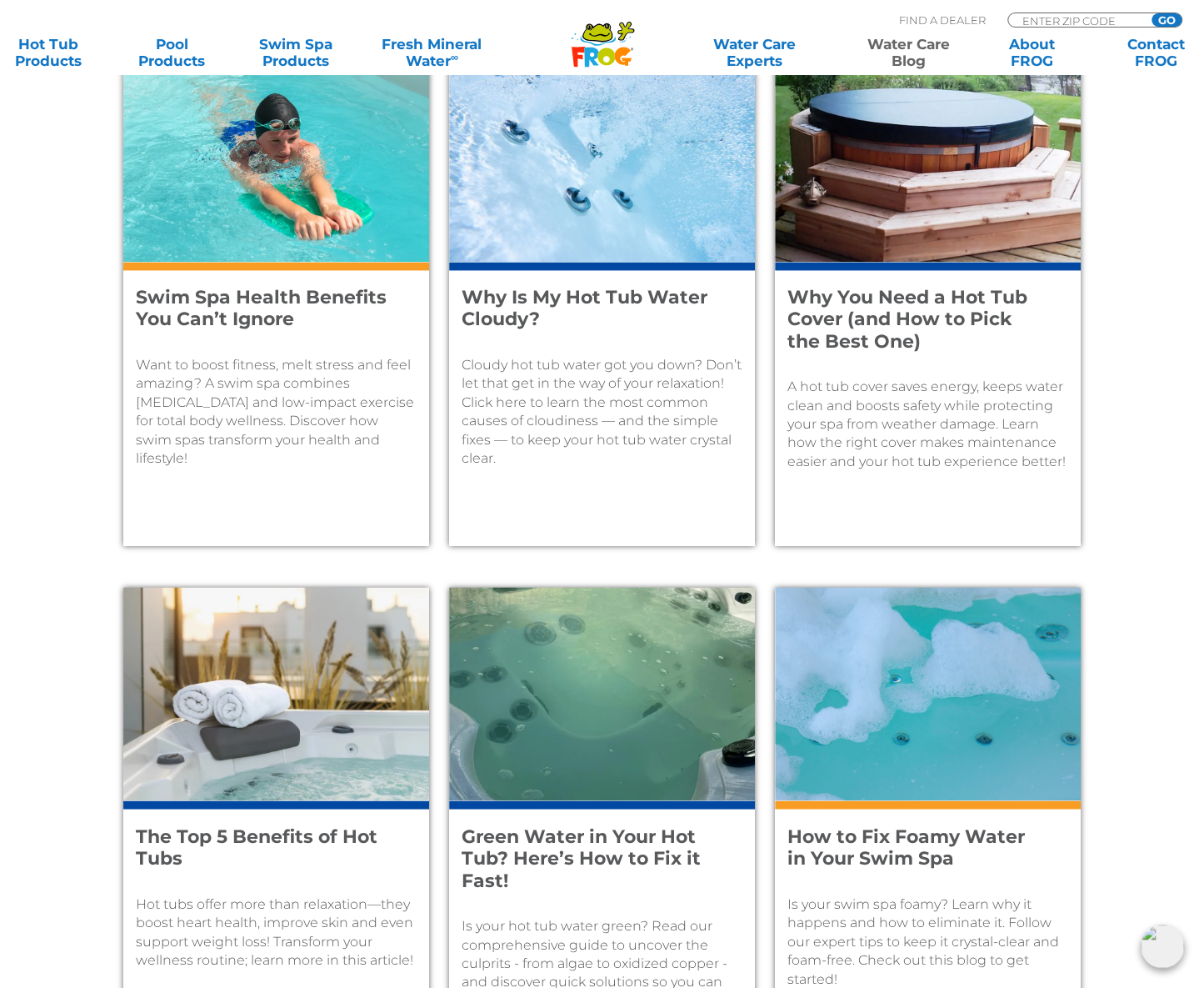
click at [870, 330] on h4 "Why You Need a Hot Tub Cover (and How to Pick the Best One)" at bounding box center [916, 320] width 258 height 66
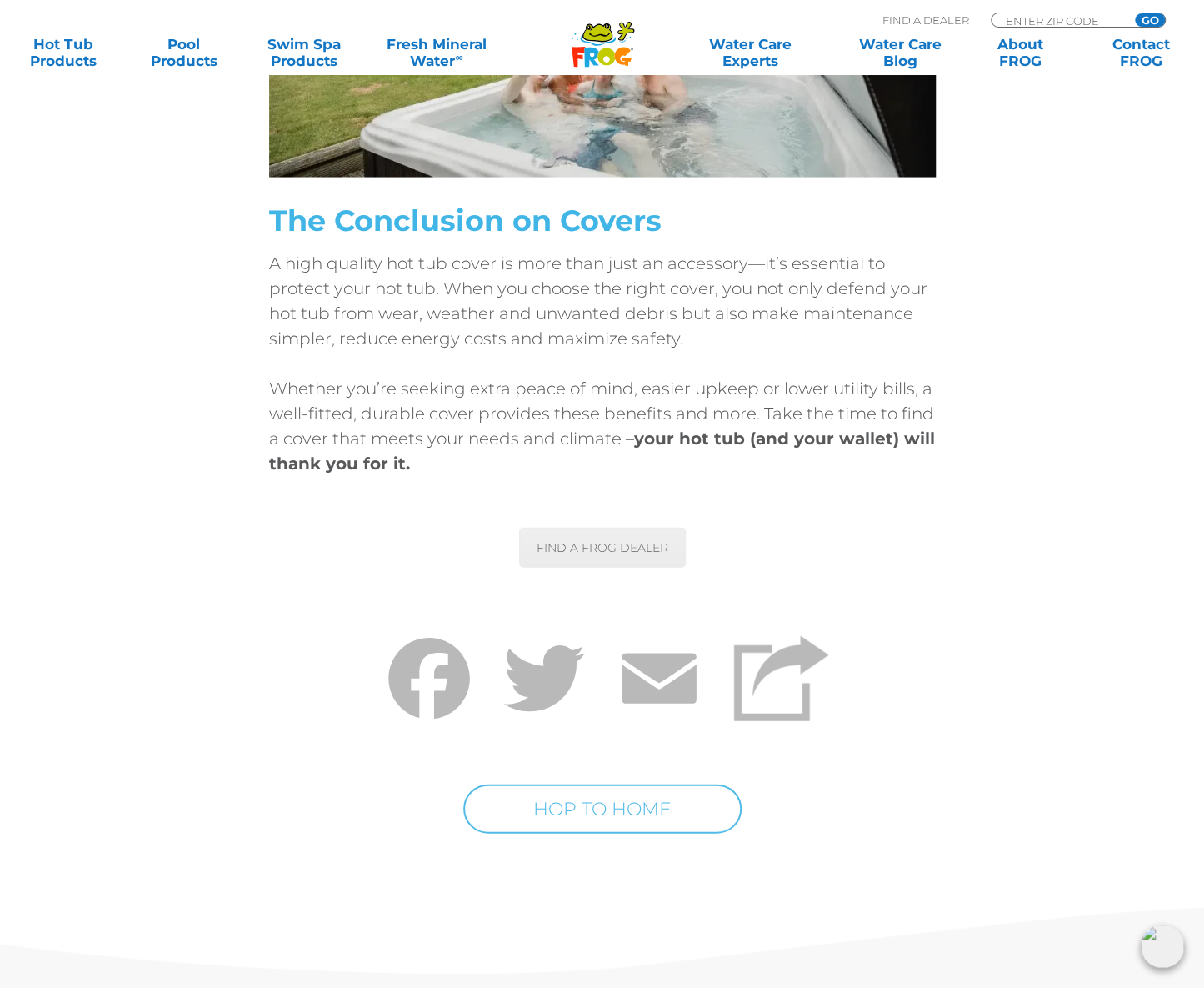
scroll to position [5753, 0]
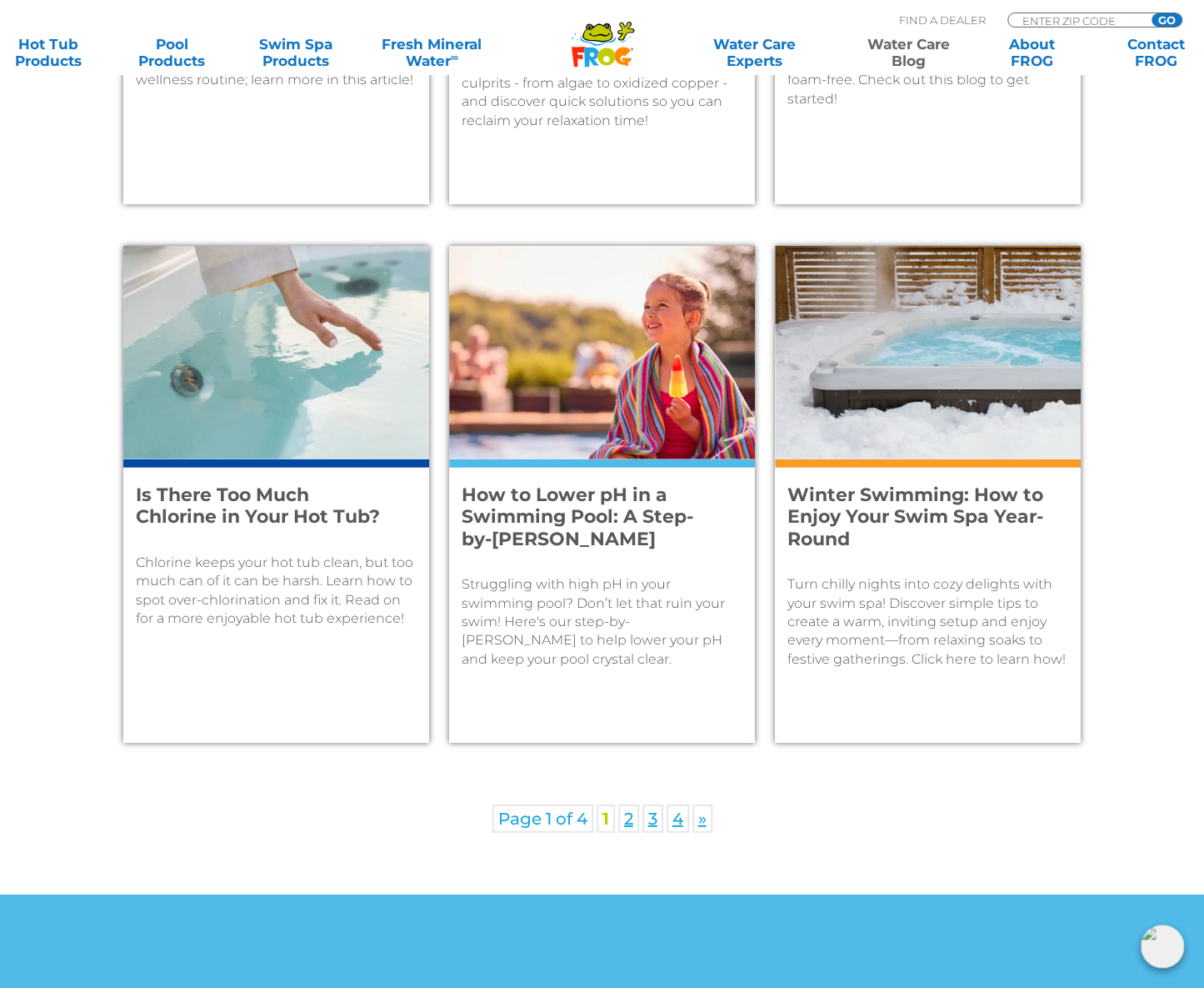
scroll to position [2296, 0]
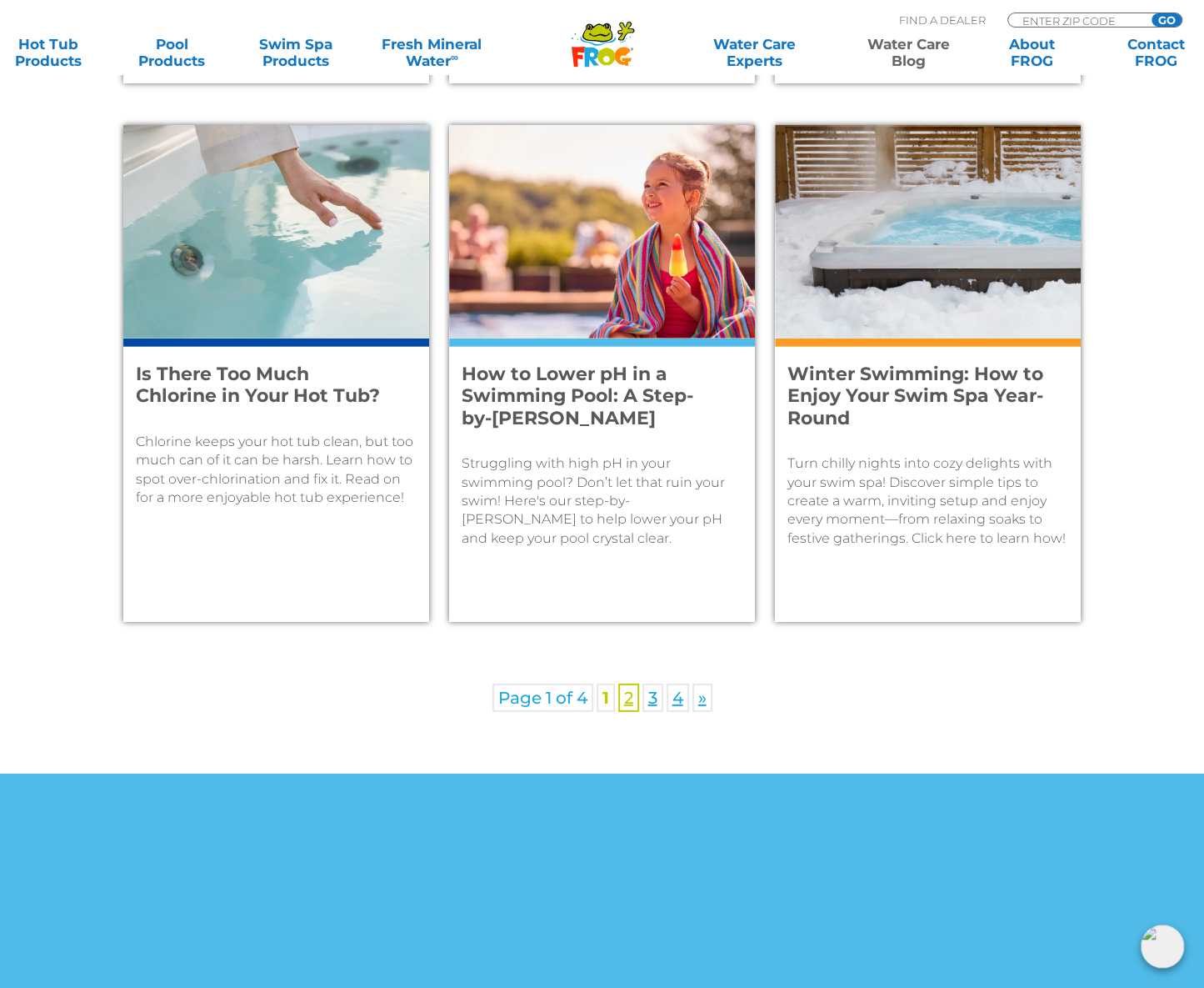
click at [626, 693] on link "2" at bounding box center [628, 698] width 20 height 29
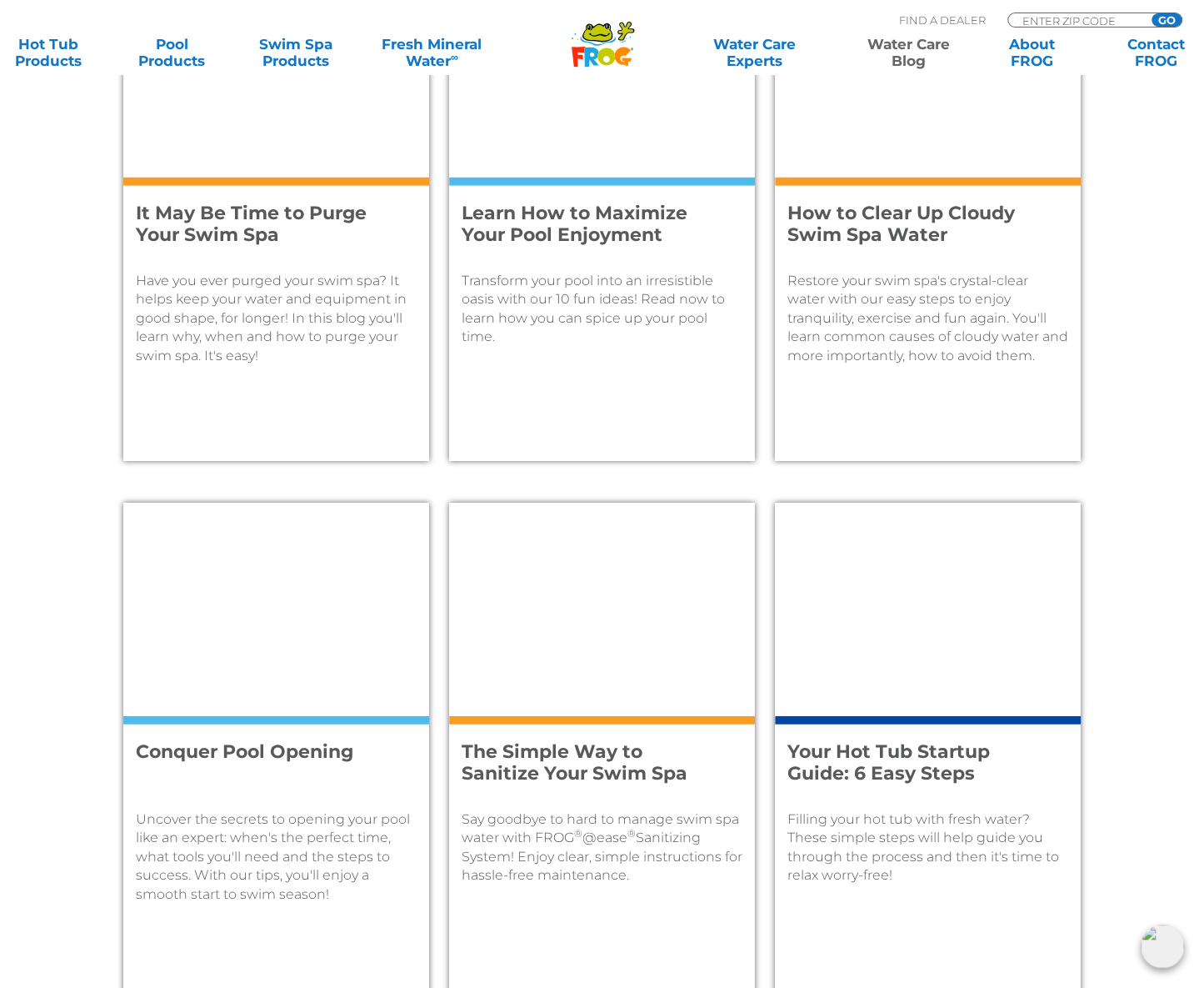
scroll to position [1584, 0]
